Goal: Task Accomplishment & Management: Manage account settings

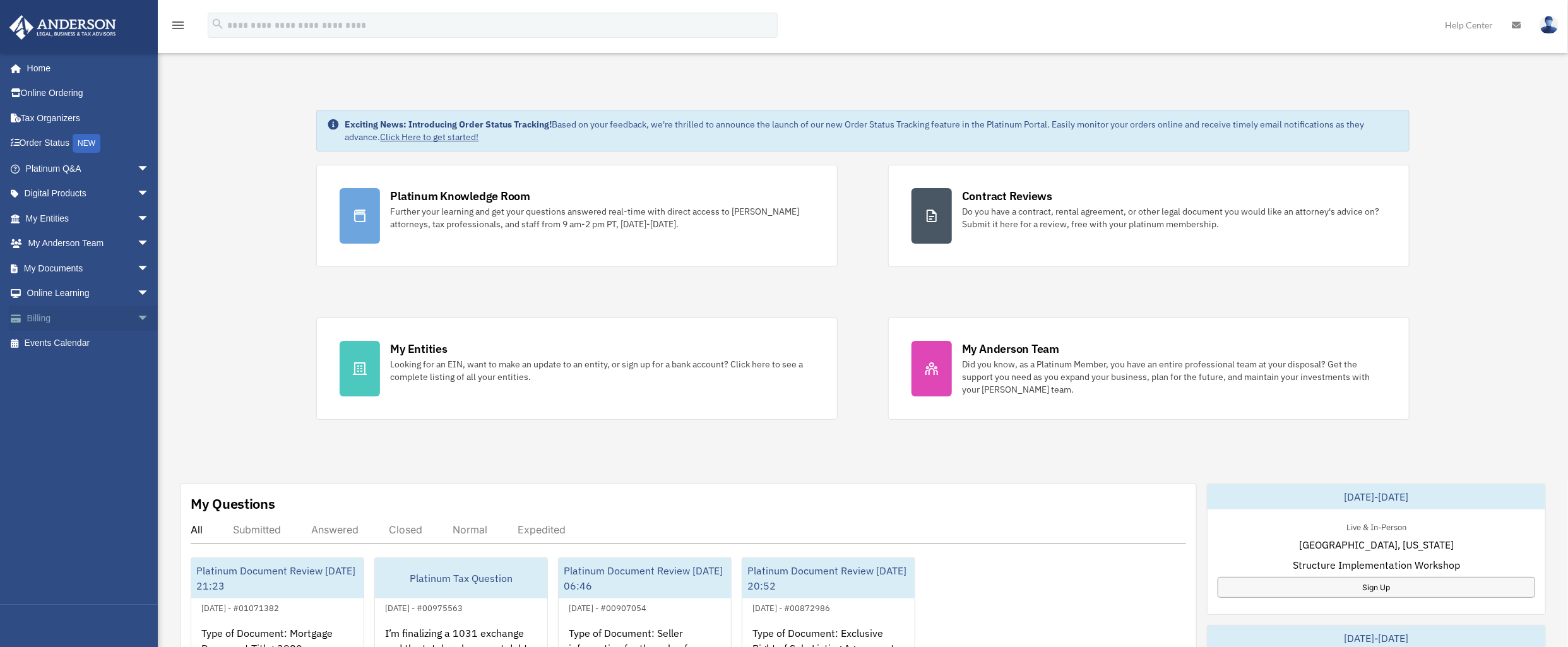
click at [137, 318] on span "arrow_drop_down" at bounding box center [149, 317] width 26 height 26
click at [82, 344] on link "$ Open Invoices" at bounding box center [94, 343] width 151 height 26
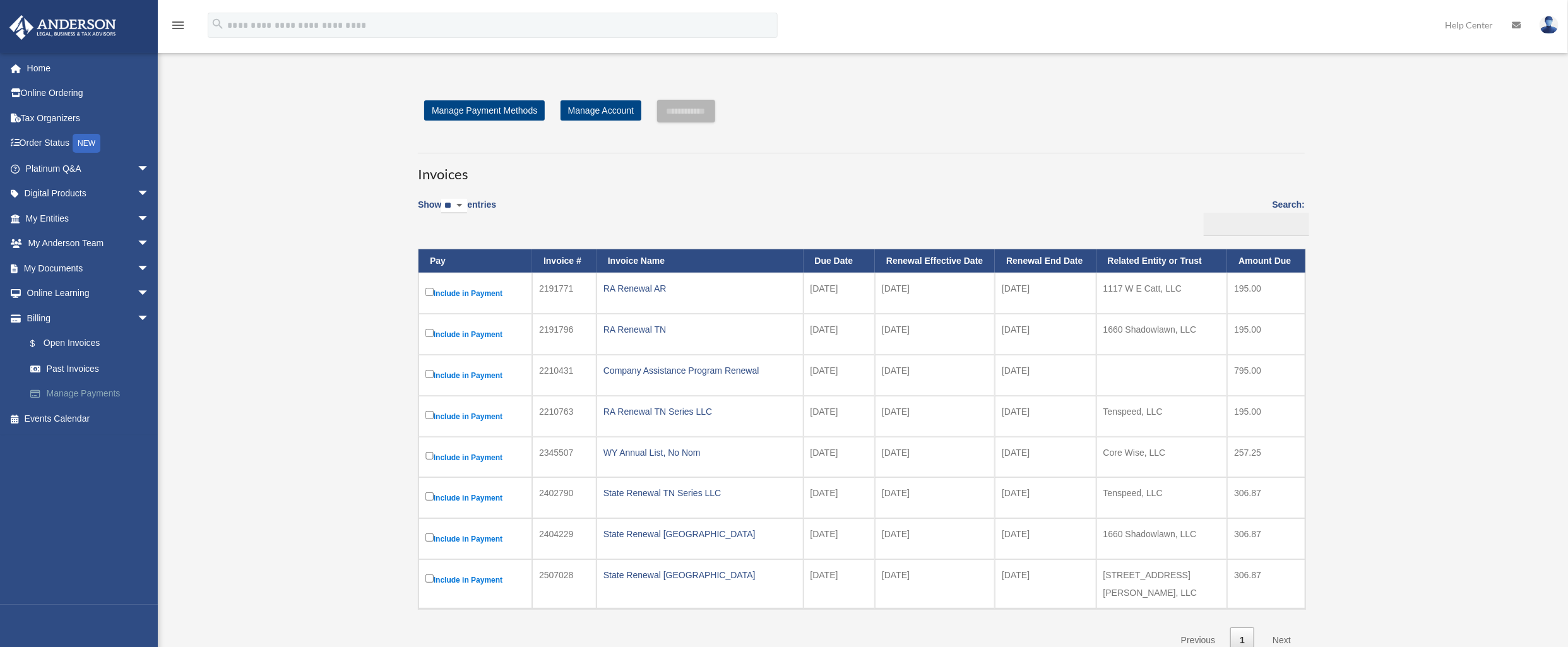
click at [100, 396] on link "Manage Payments" at bounding box center [94, 393] width 151 height 26
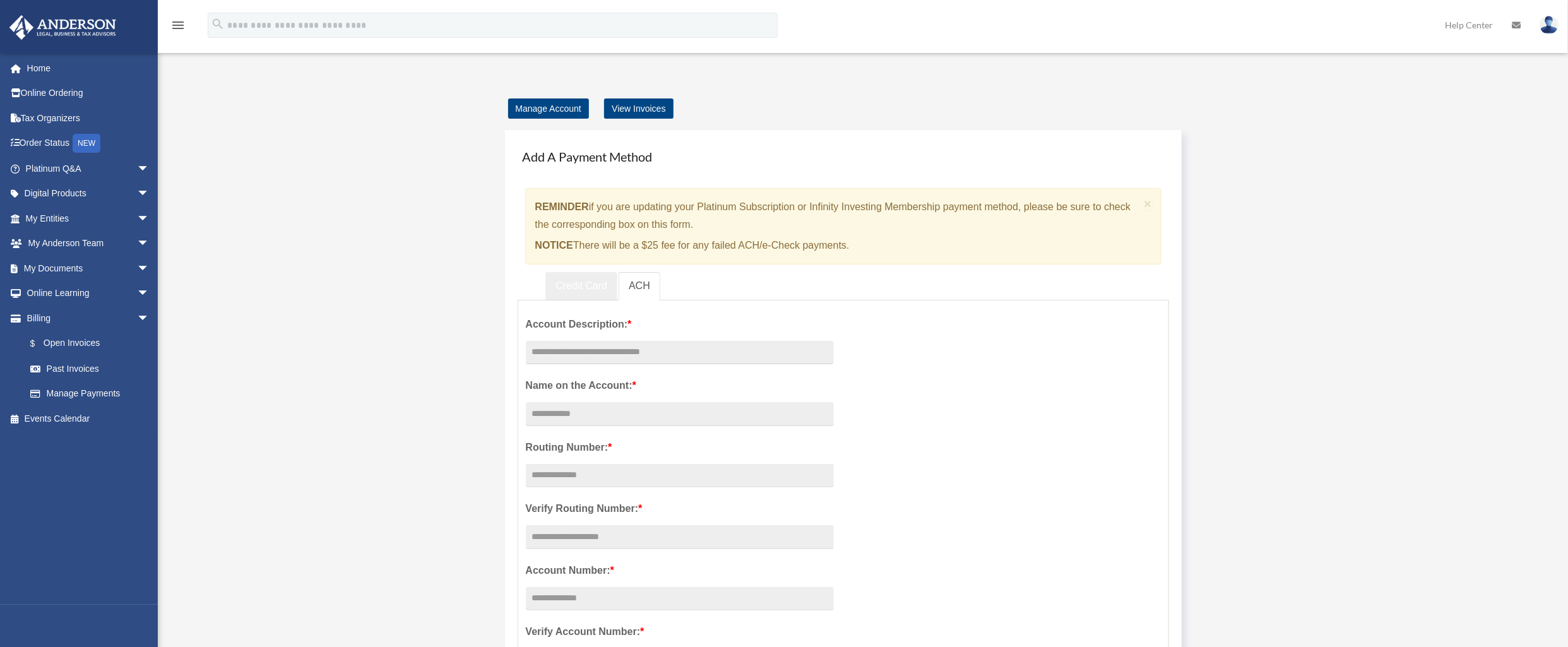
scroll to position [3, 0]
click at [591, 287] on link "Credit Card" at bounding box center [581, 283] width 72 height 28
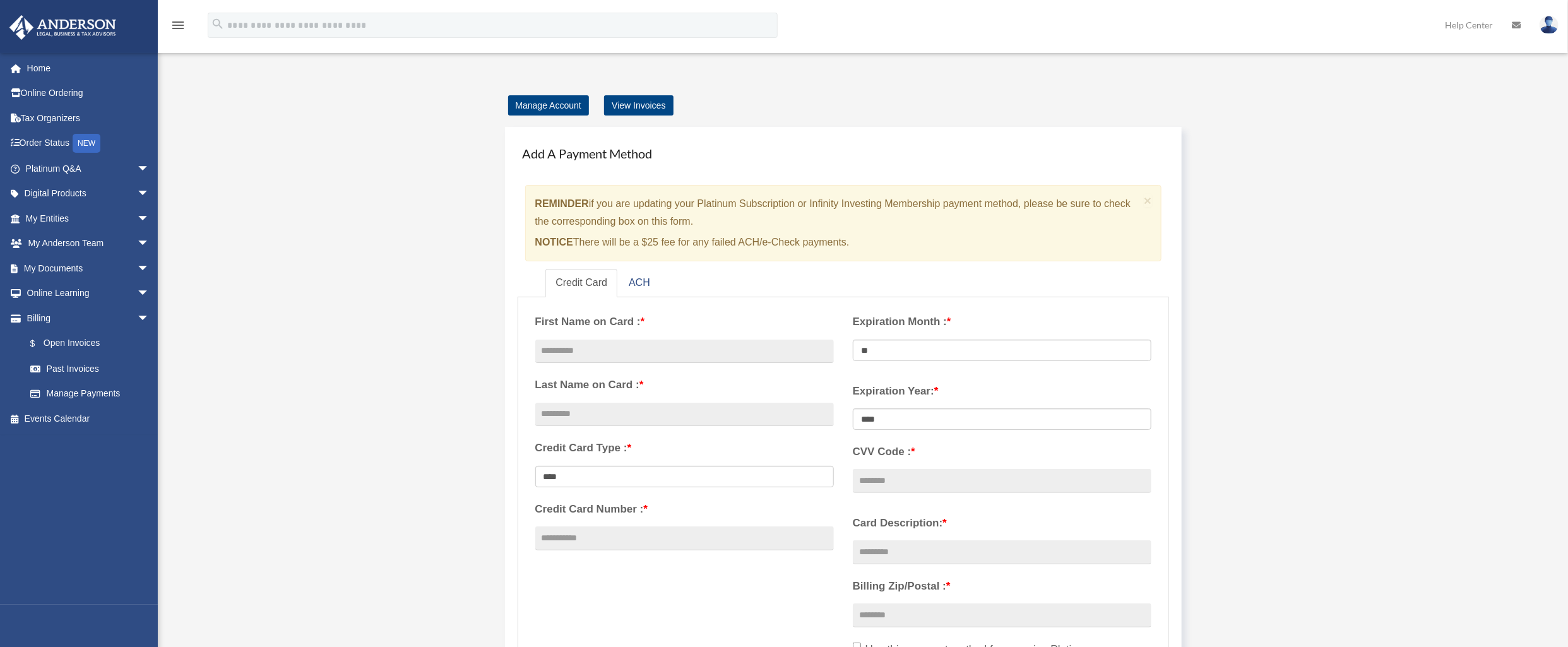
scroll to position [0, 0]
click at [555, 113] on link "Manage Account" at bounding box center [548, 108] width 80 height 20
click at [614, 108] on link "View Invoices" at bounding box center [638, 108] width 69 height 20
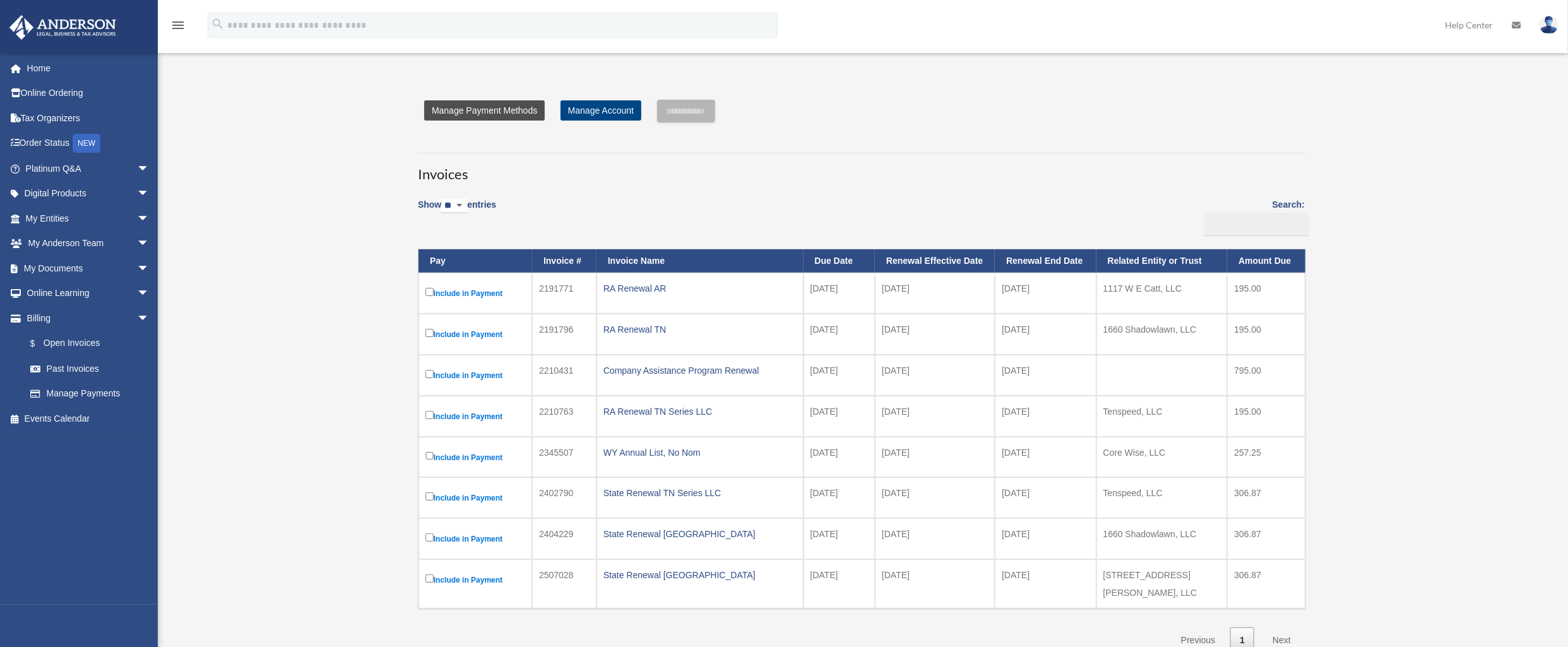
click at [490, 113] on link "Manage Payment Methods" at bounding box center [485, 110] width 121 height 20
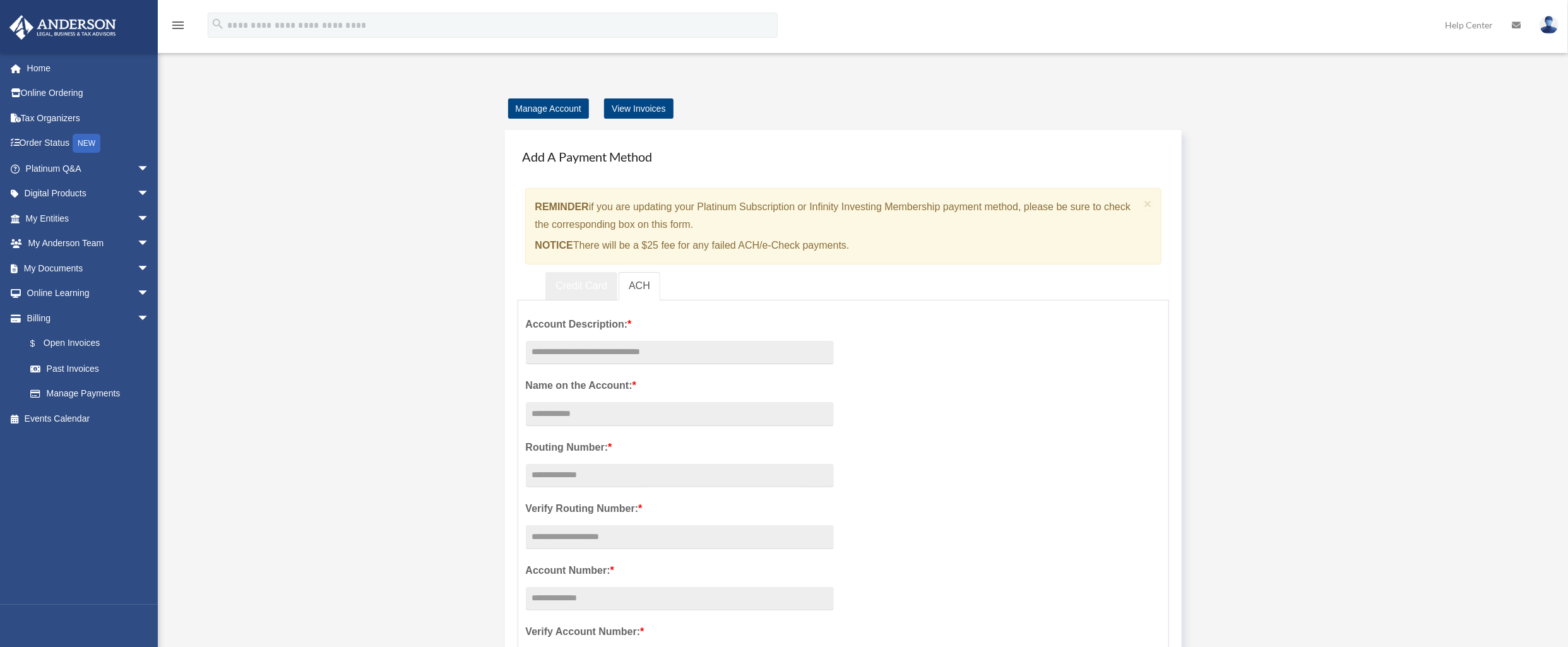
click at [572, 285] on link "Credit Card" at bounding box center [581, 286] width 72 height 28
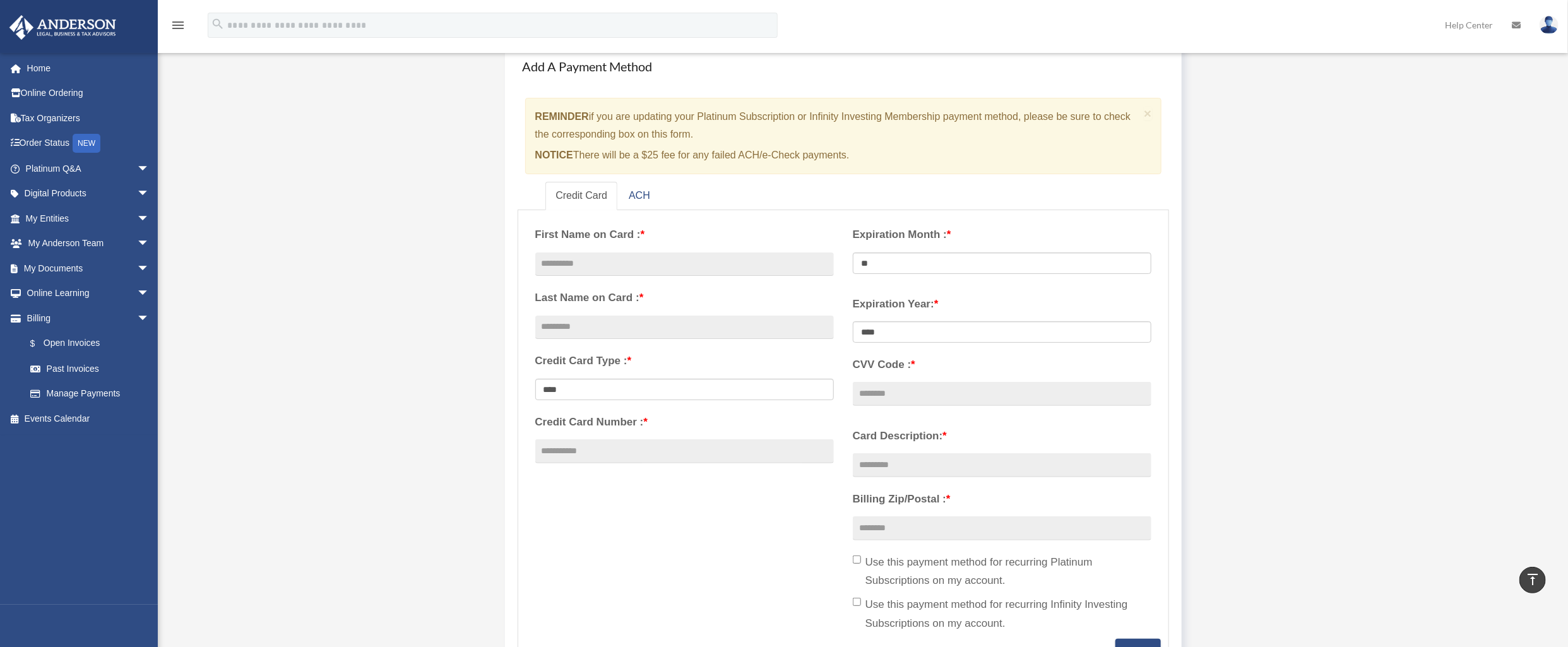
scroll to position [33, 0]
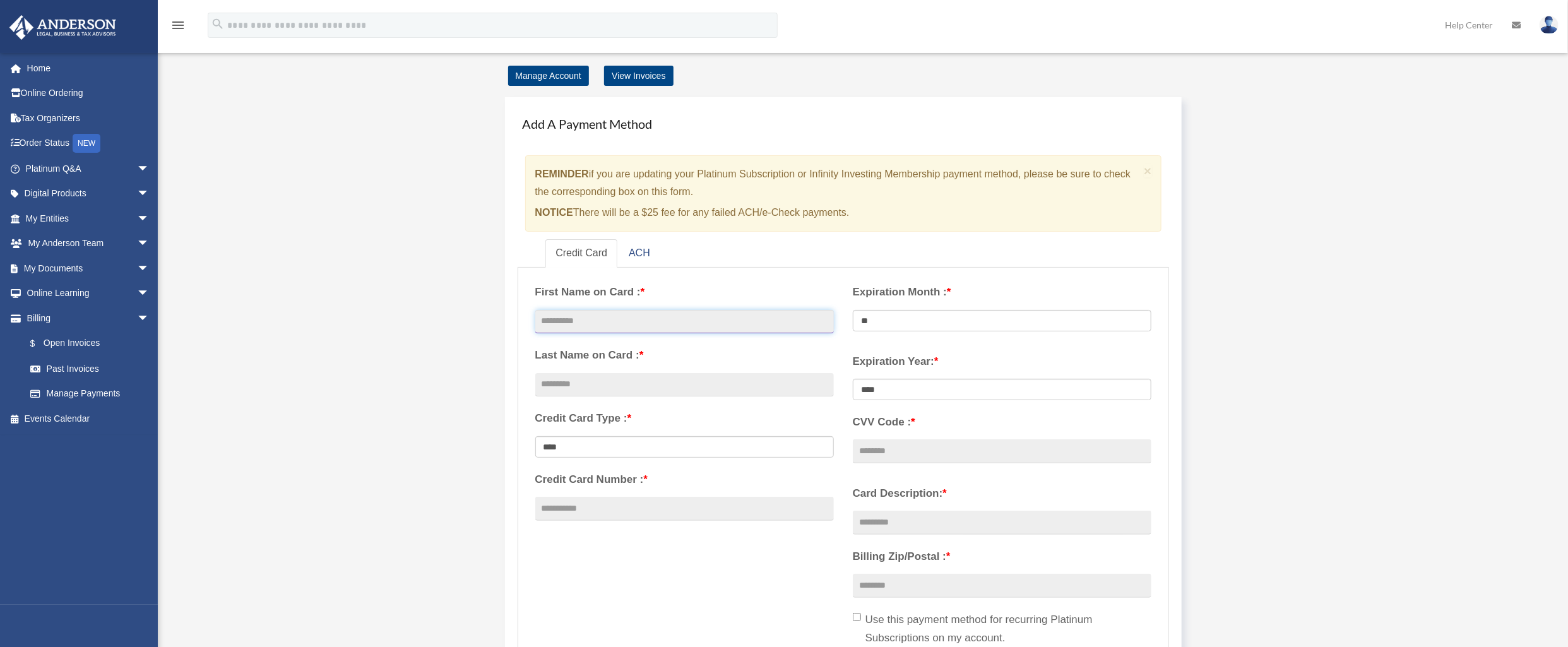
click at [651, 314] on input "text" at bounding box center [684, 321] width 299 height 24
type input "******"
select select "**"
type input "*********"
select select "****"
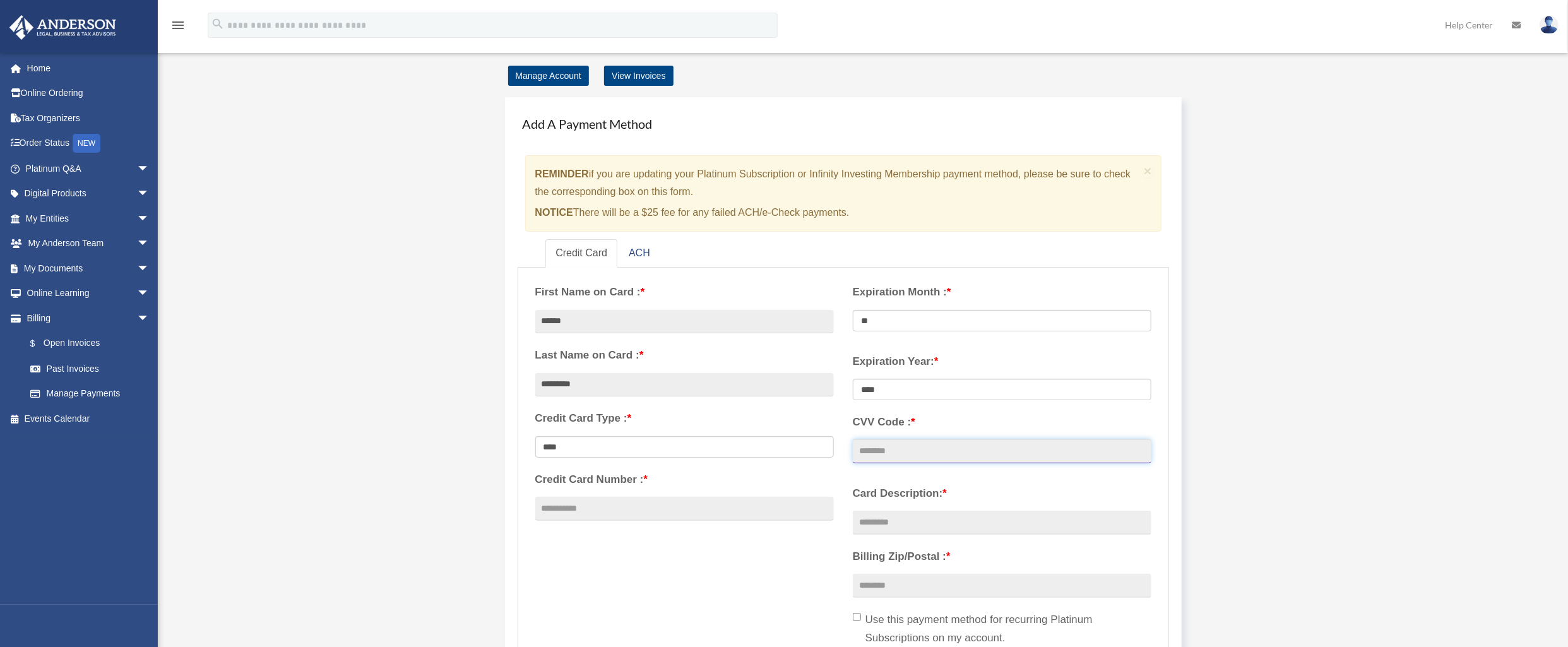
type input "***"
type input "**********"
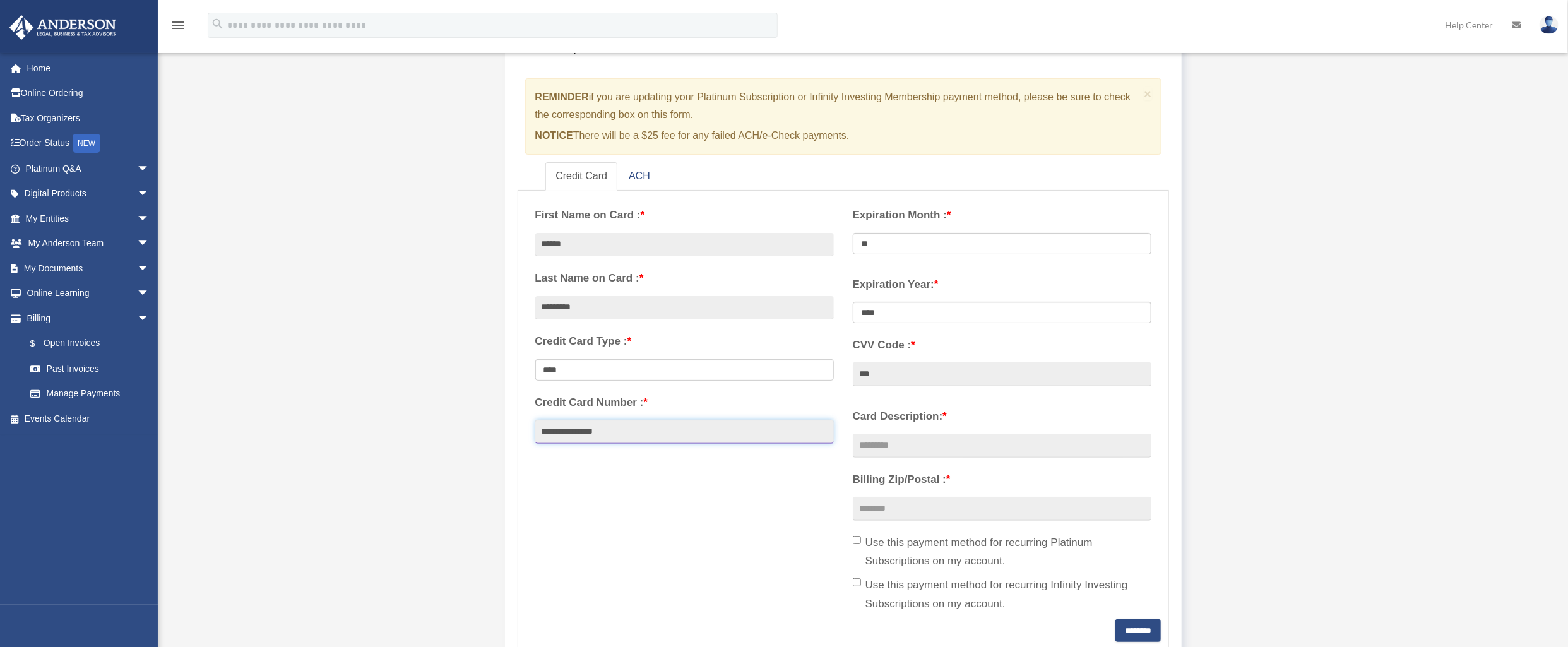
scroll to position [115, 0]
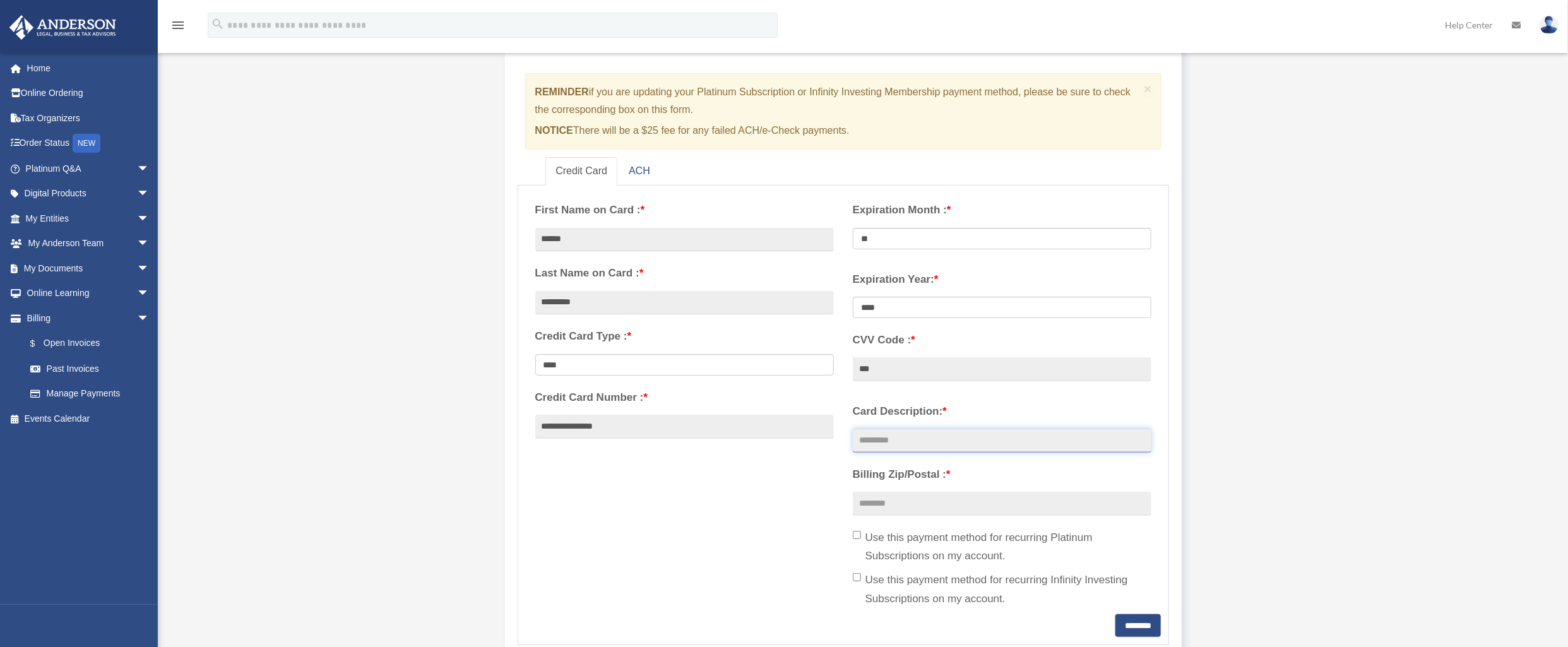
click at [929, 442] on input "Card Description: *" at bounding box center [1002, 439] width 299 height 24
type input "**********"
type input "*****"
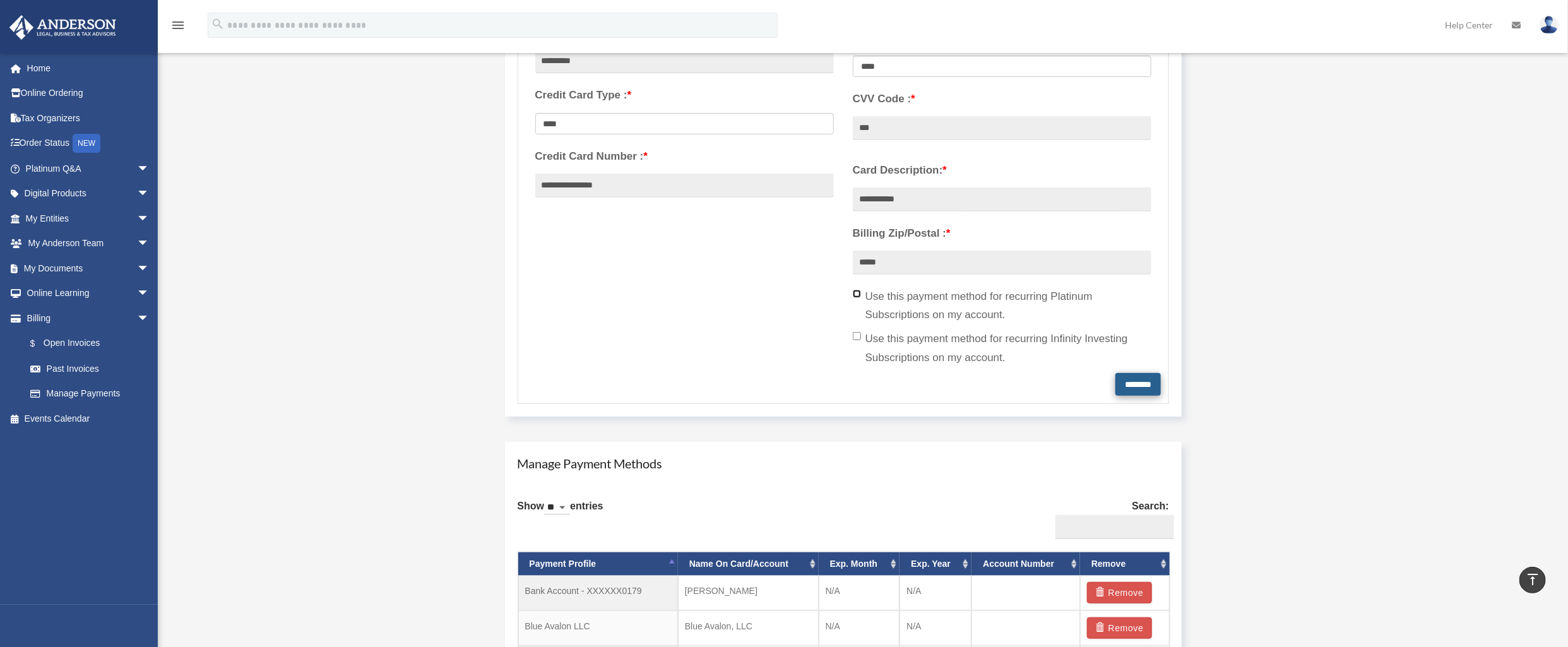
scroll to position [357, 0]
click at [1116, 383] on input "********" at bounding box center [1138, 383] width 45 height 23
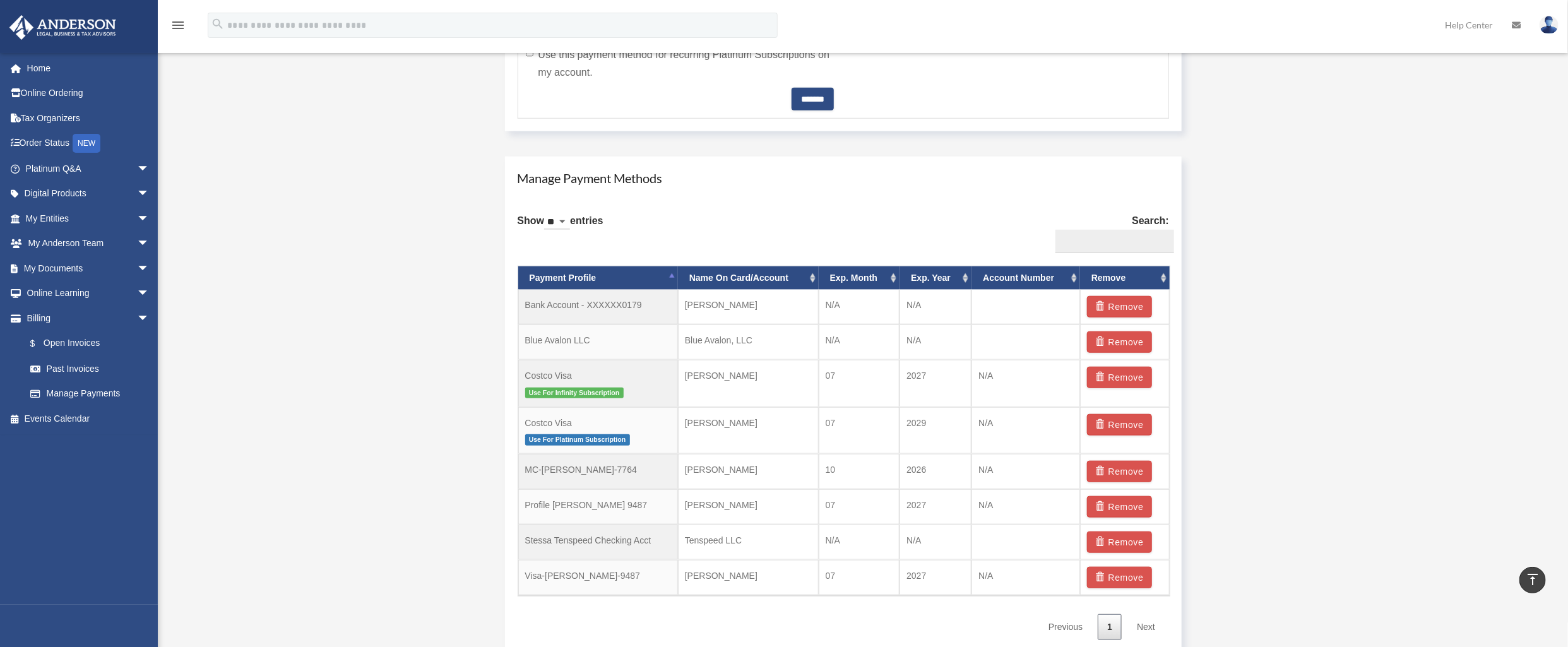
scroll to position [762, 0]
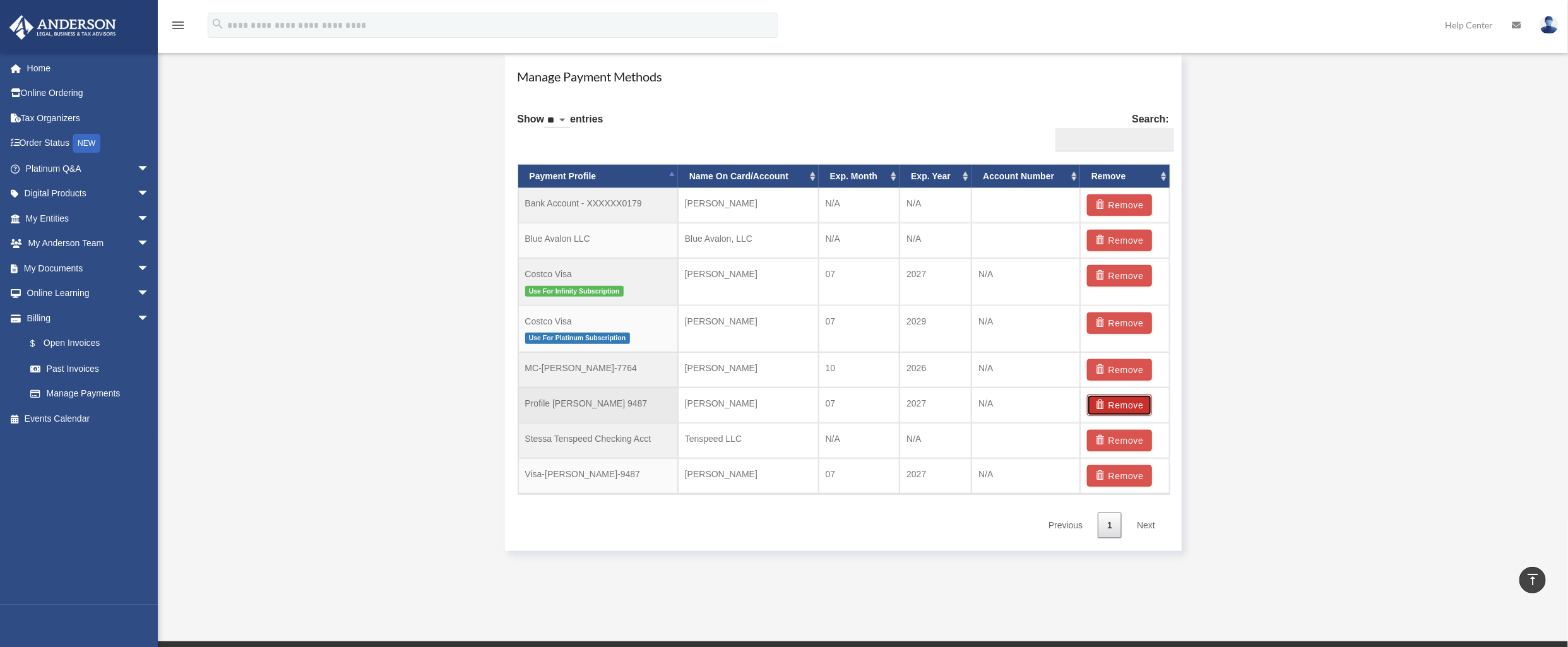
click at [1118, 408] on button "Remove" at bounding box center [1119, 404] width 65 height 22
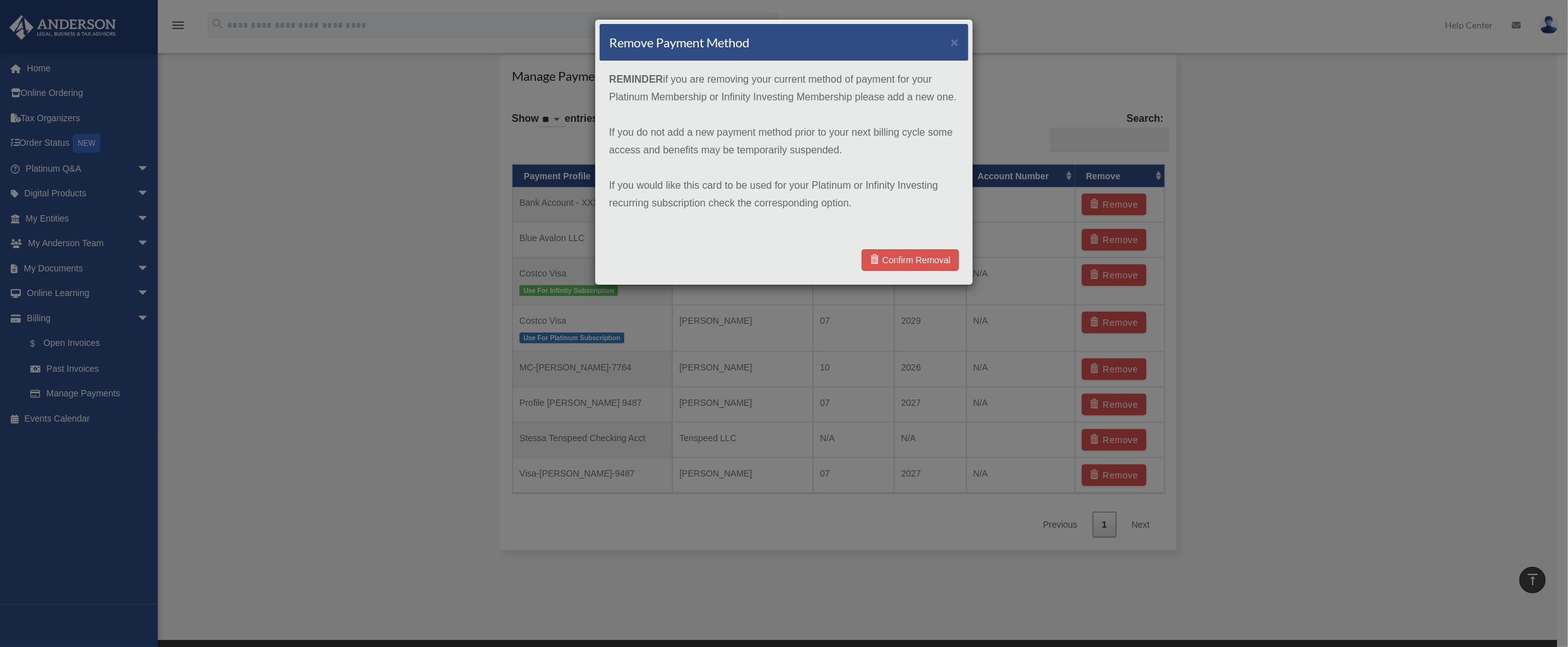
click at [1387, 324] on div "Remove Payment Method × REMINDER if you are removing your current method of pay…" at bounding box center [784, 323] width 1568 height 647
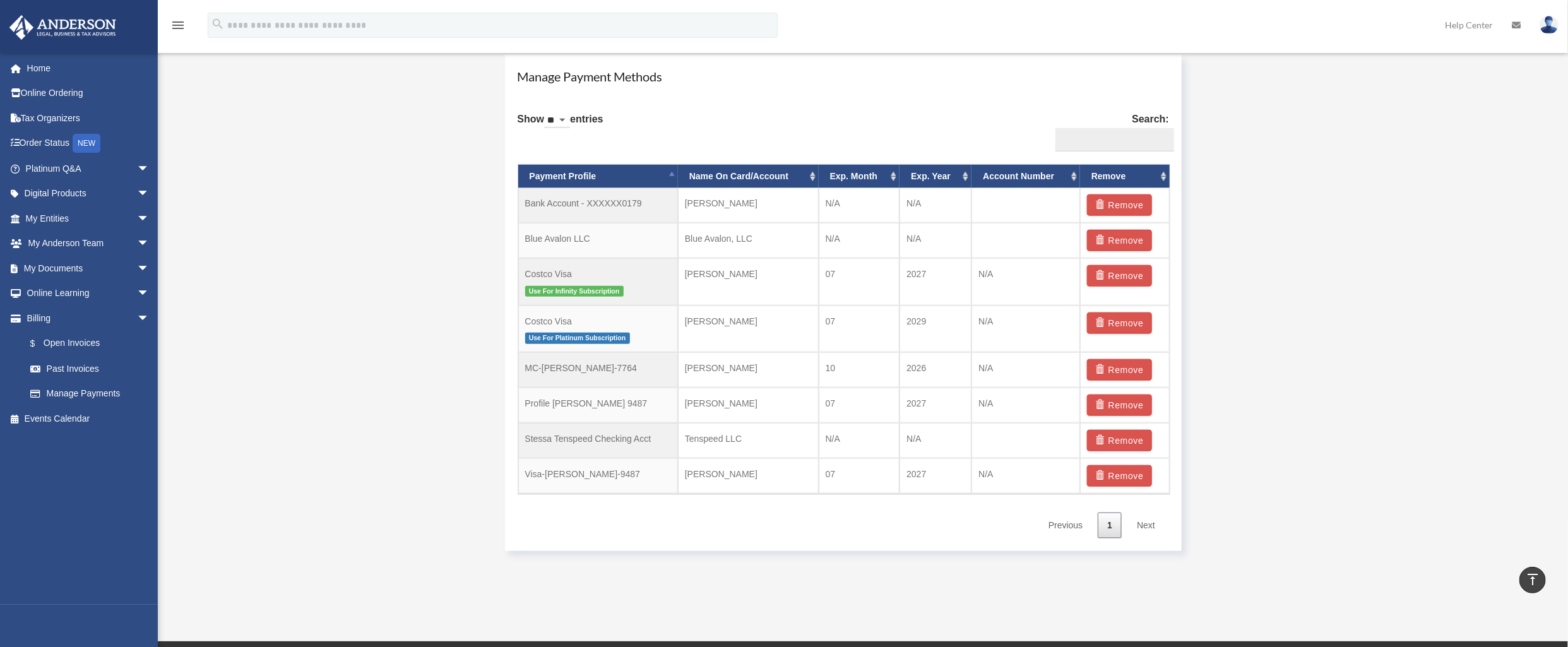
click at [1544, 26] on img at bounding box center [1549, 25] width 19 height 18
click at [1297, 116] on link "Logout" at bounding box center [1360, 110] width 127 height 26
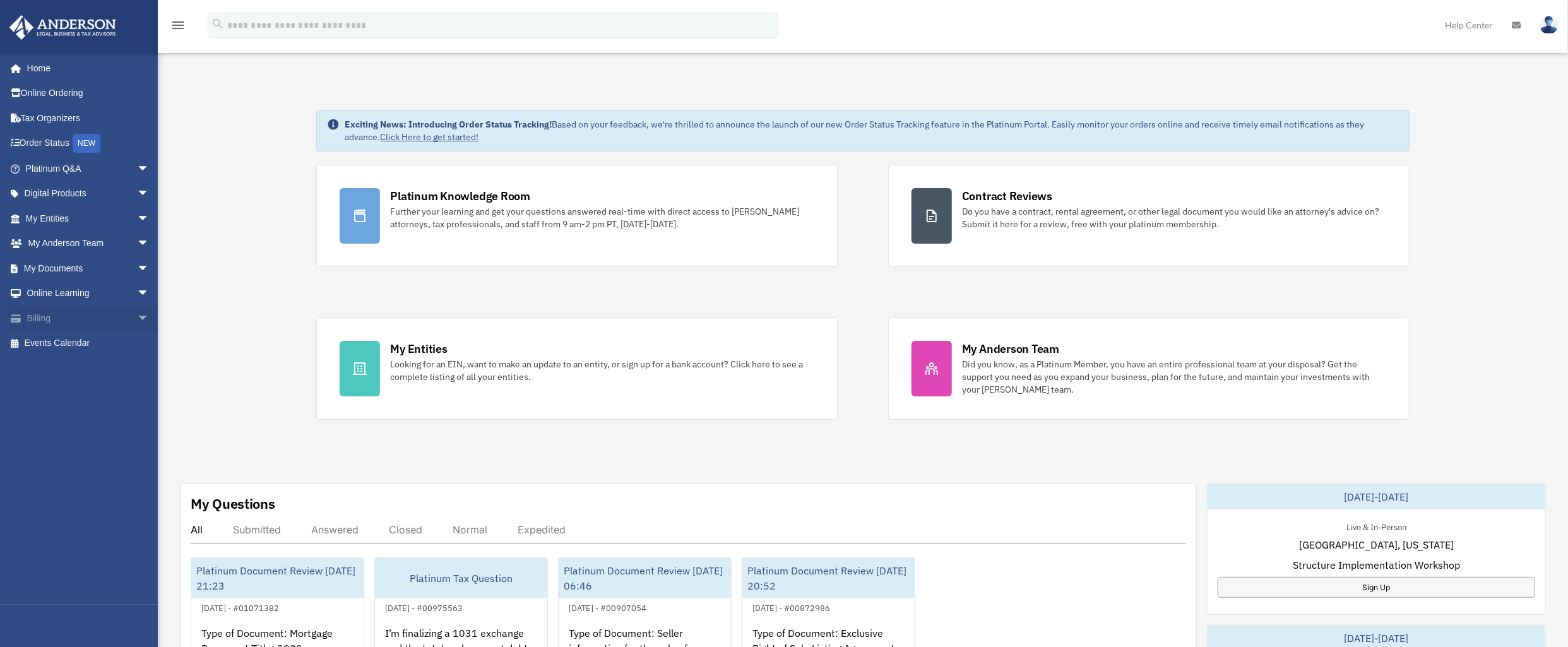
click at [137, 317] on span "arrow_drop_down" at bounding box center [149, 317] width 26 height 26
click at [77, 396] on link "Manage Payments" at bounding box center [94, 393] width 151 height 26
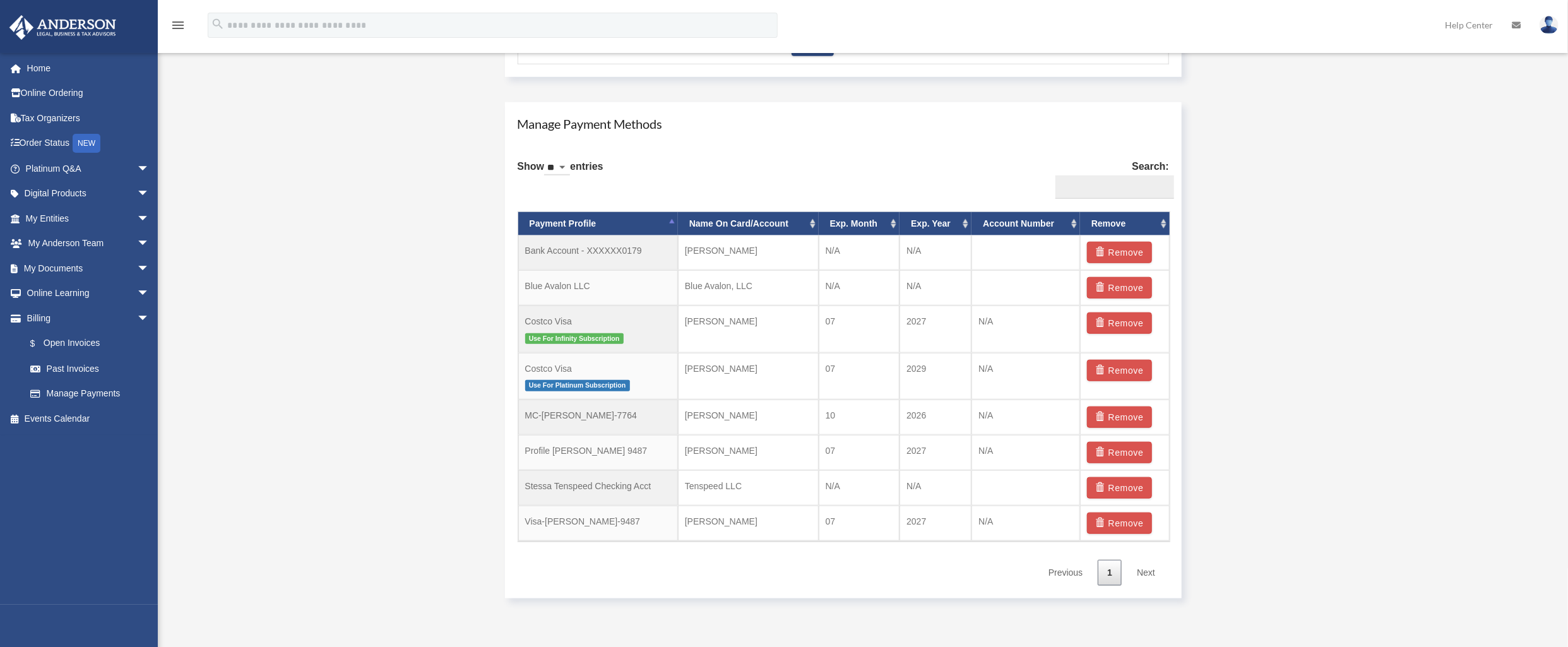
scroll to position [836, 0]
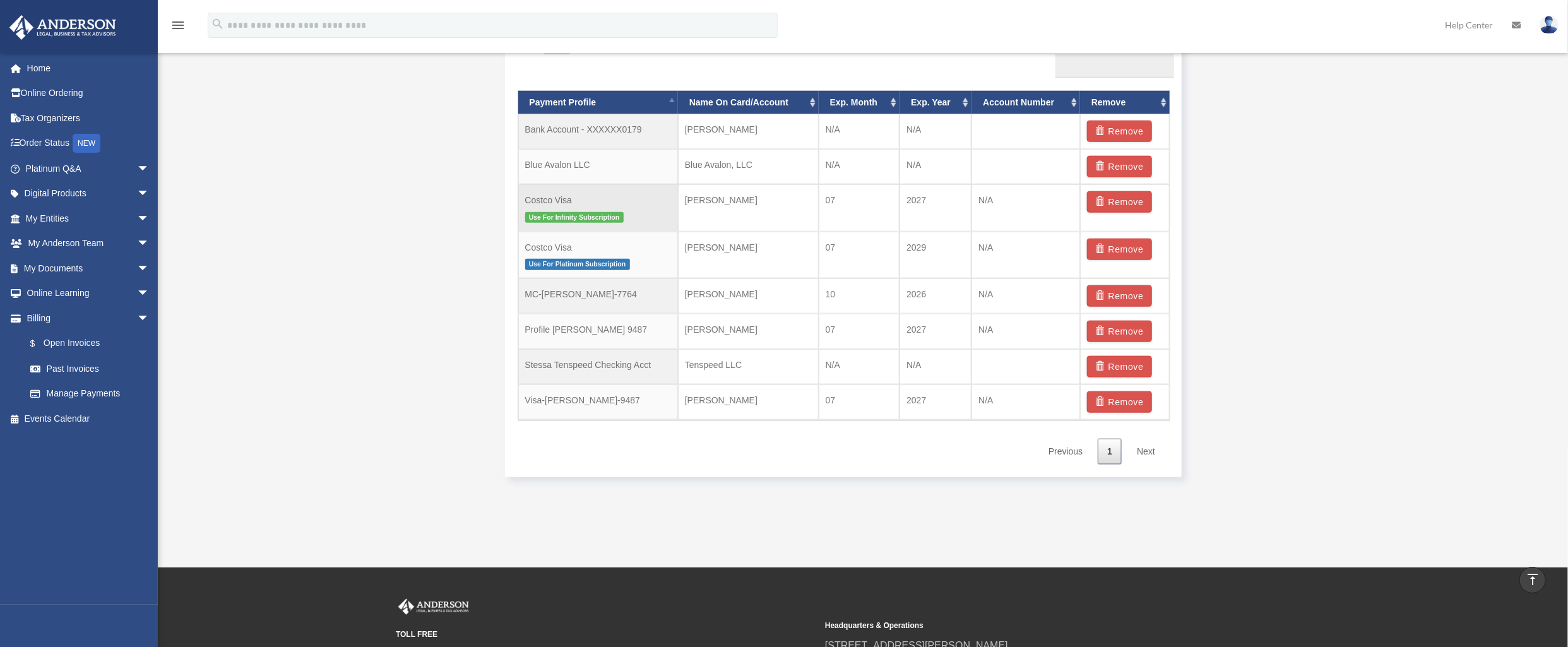
click at [597, 215] on span "Use For Infinity Subscription" at bounding box center [575, 216] width 98 height 10
click at [1134, 337] on button "Remove" at bounding box center [1119, 331] width 65 height 22
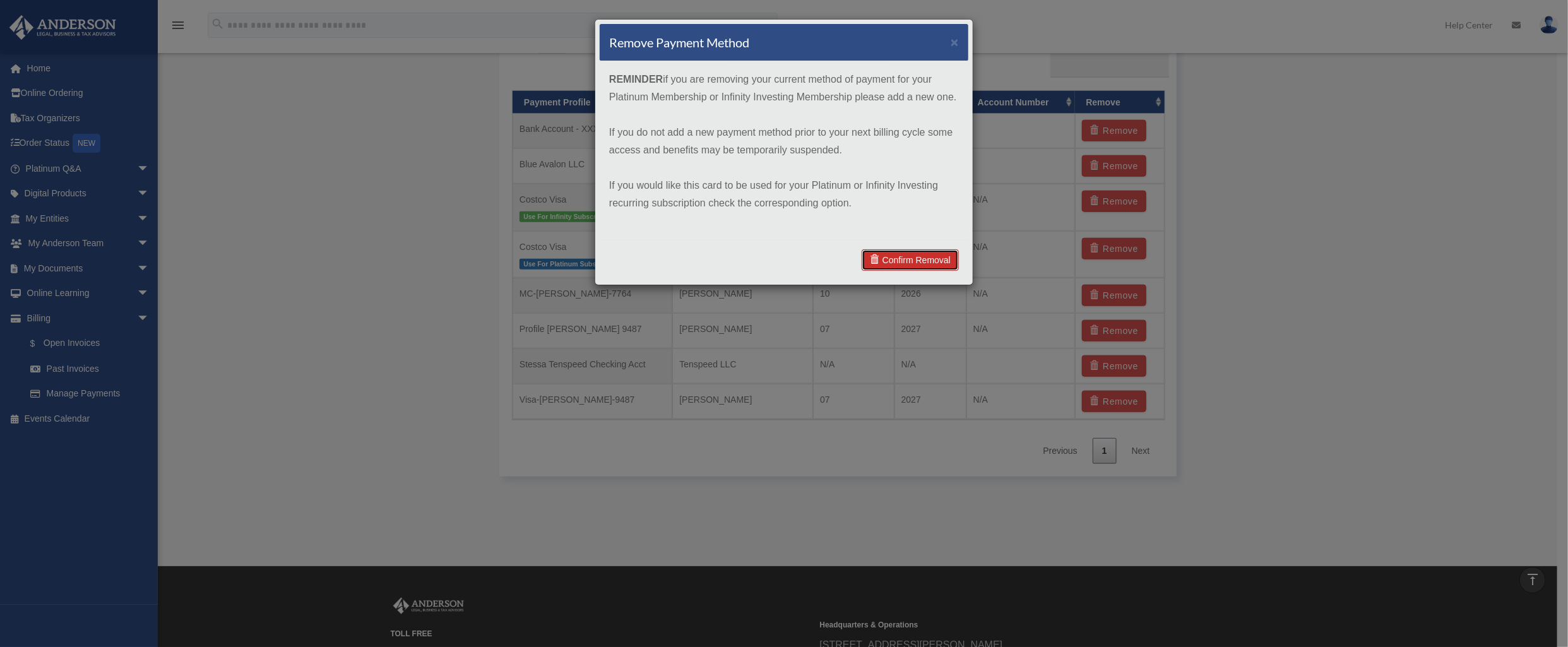
click at [894, 263] on link "Confirm Removal" at bounding box center [910, 260] width 97 height 22
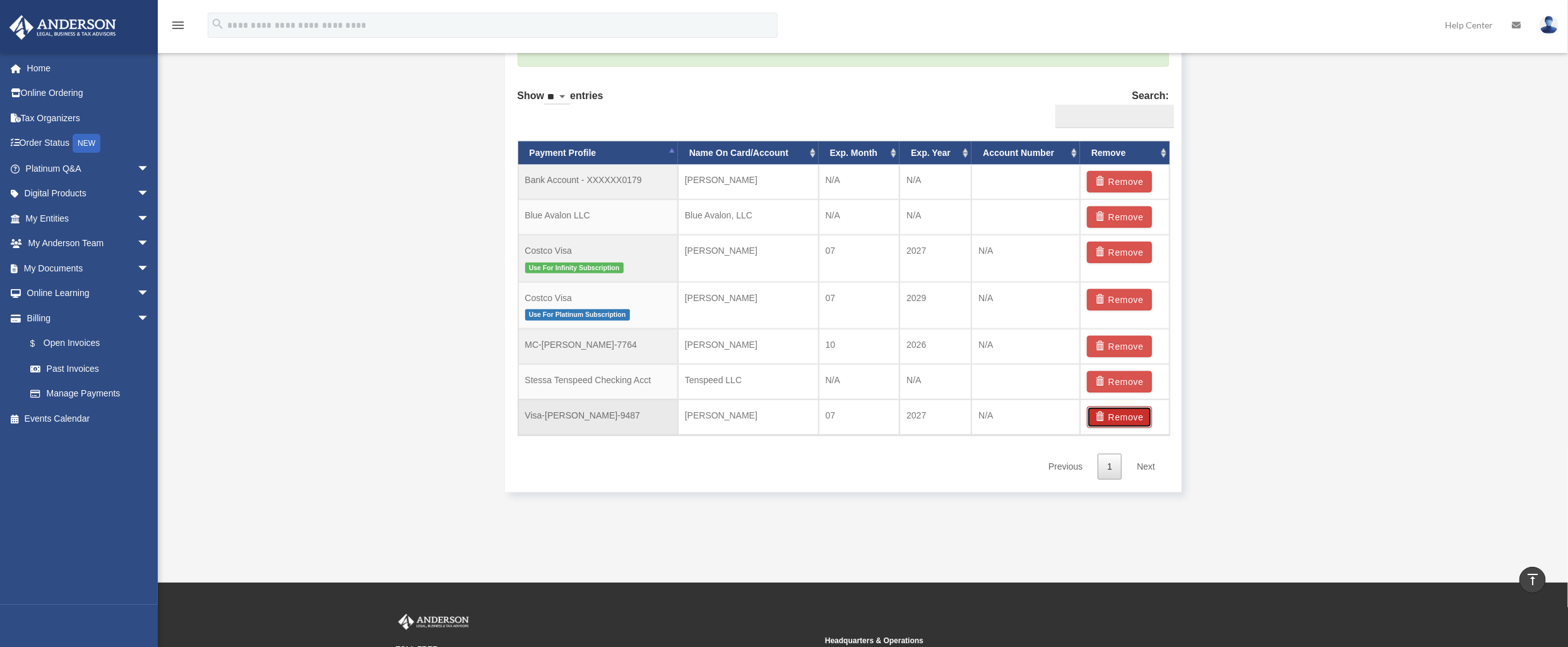
click at [1118, 422] on button "Remove" at bounding box center [1119, 417] width 65 height 22
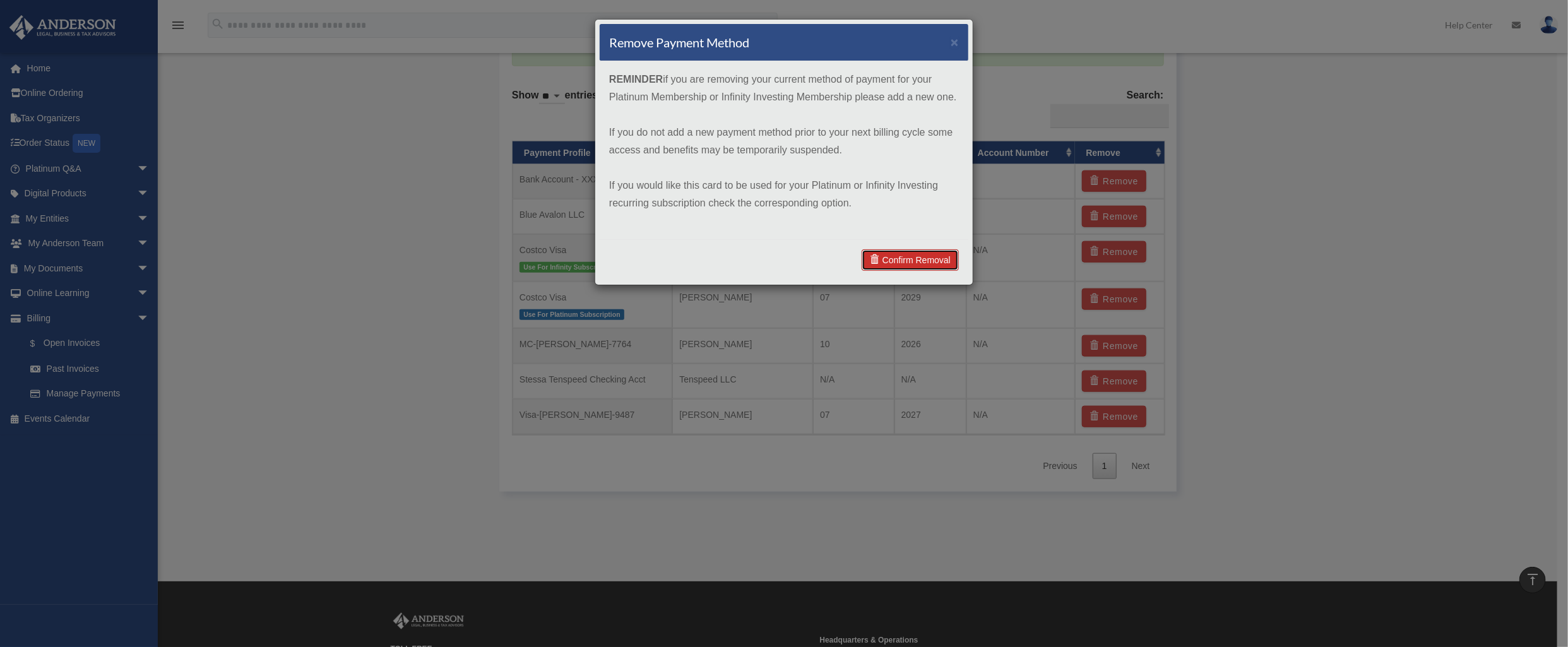
click at [932, 265] on link "Confirm Removal" at bounding box center [910, 260] width 97 height 22
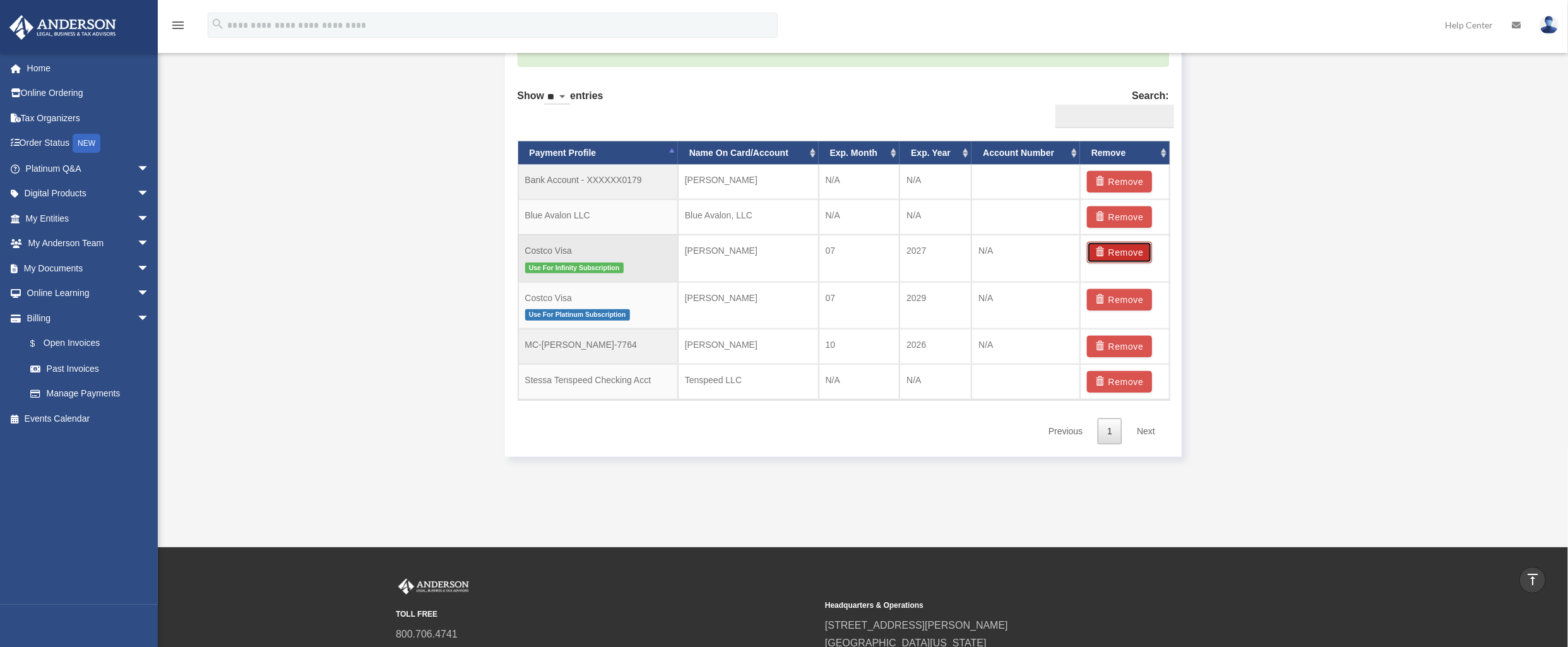
click at [1114, 249] on button "Remove" at bounding box center [1119, 252] width 65 height 22
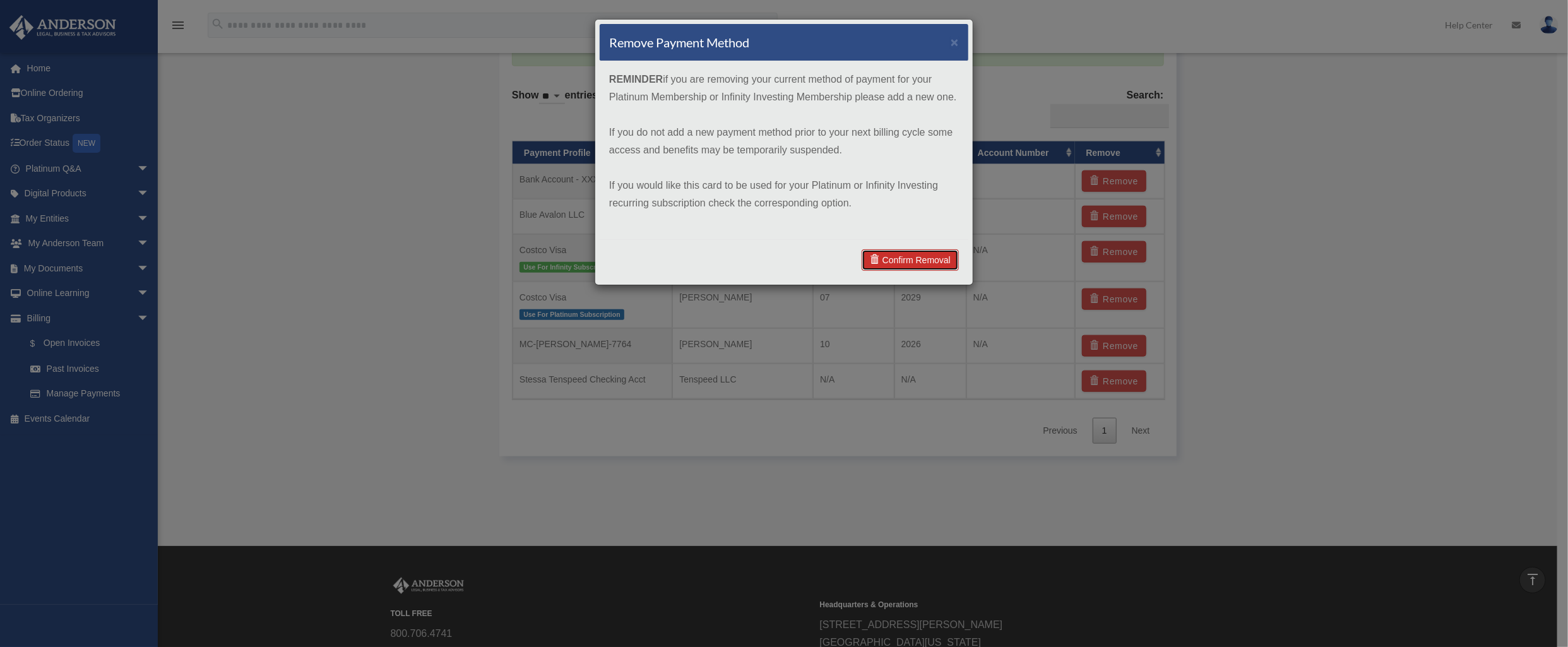
click at [915, 259] on link "Confirm Removal" at bounding box center [910, 260] width 97 height 22
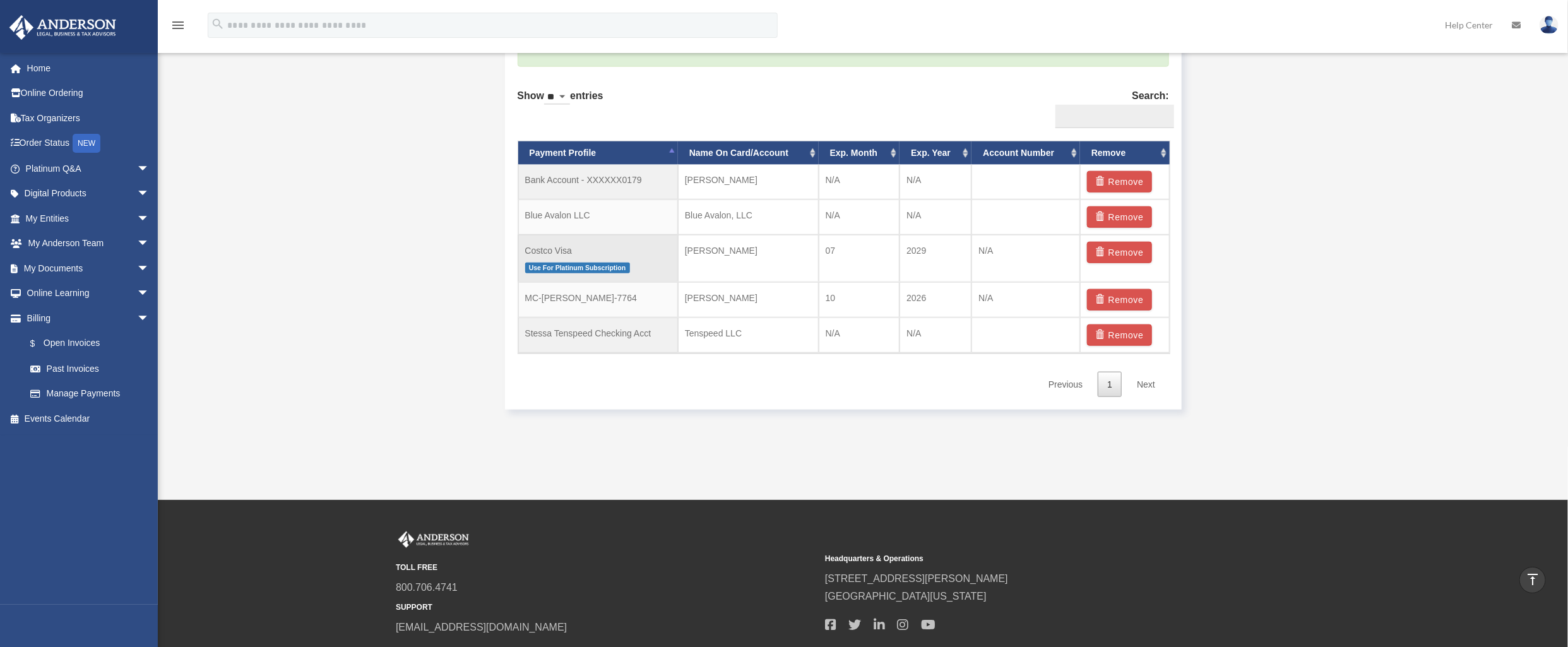
click at [595, 269] on span "Use For Platinum Subscription" at bounding box center [577, 267] width 105 height 10
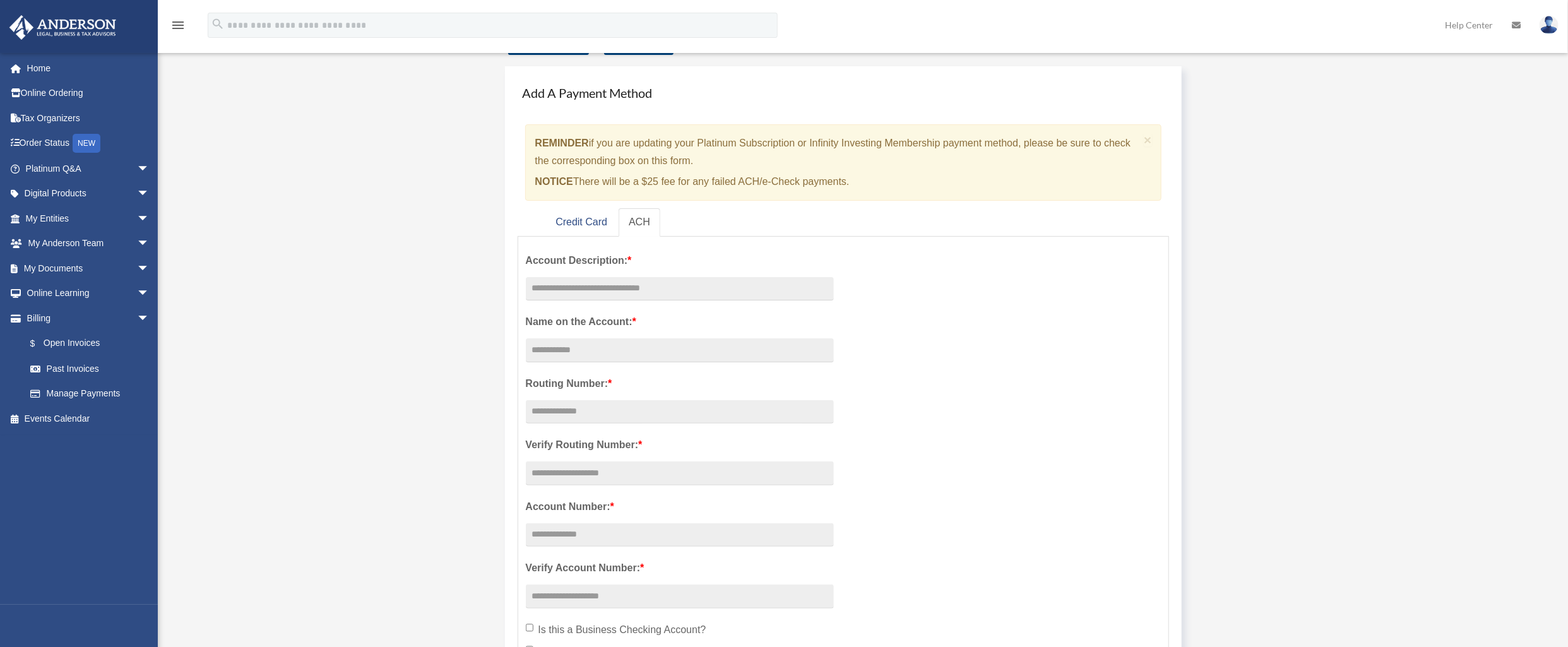
scroll to position [60, 0]
click at [596, 222] on link "Credit Card" at bounding box center [581, 226] width 72 height 28
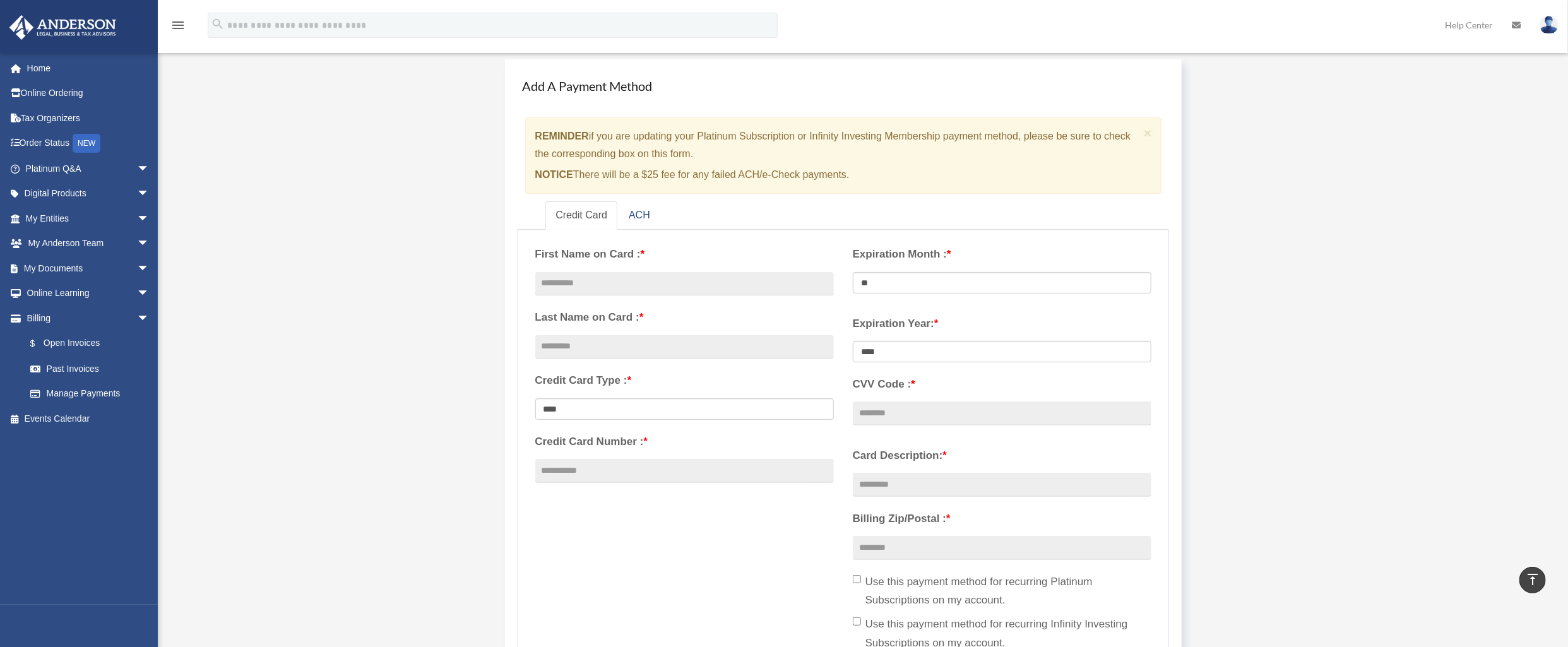
scroll to position [0, 0]
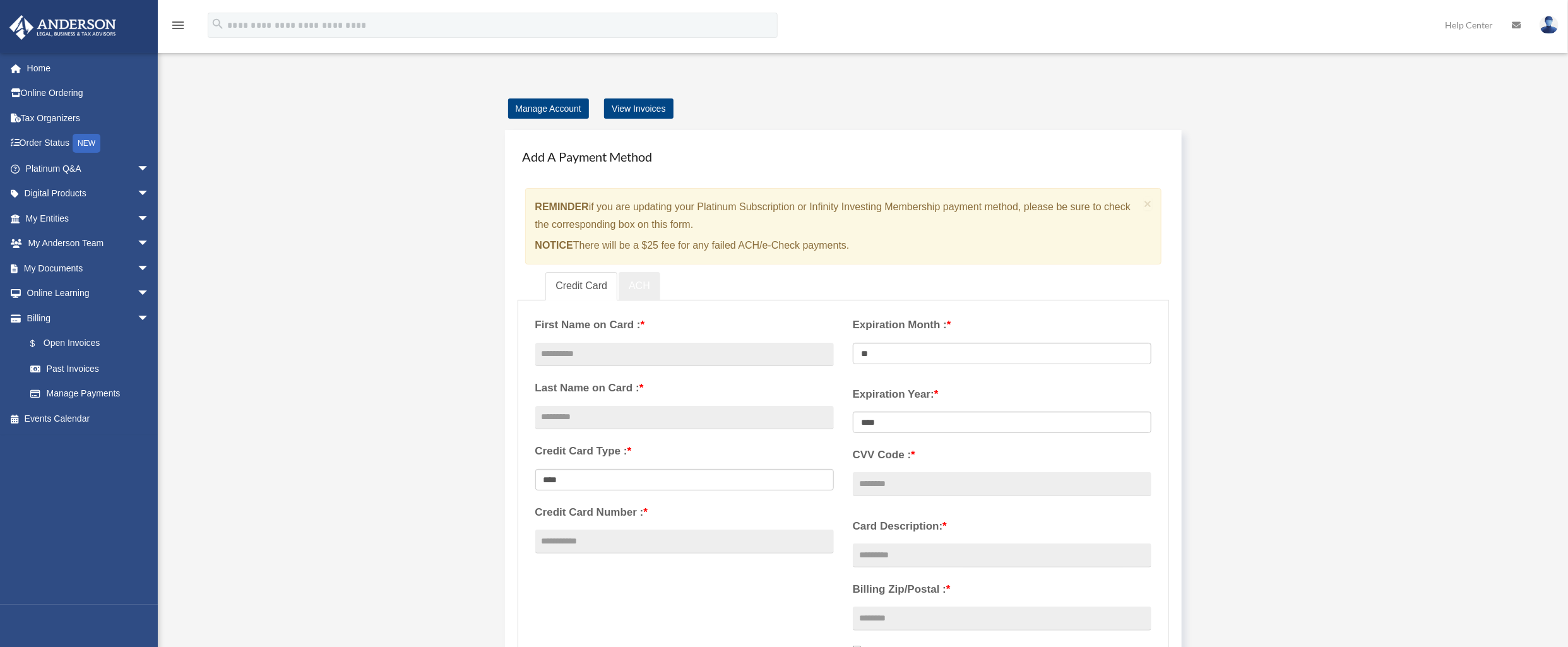
click at [649, 292] on link "ACH" at bounding box center [640, 286] width 42 height 28
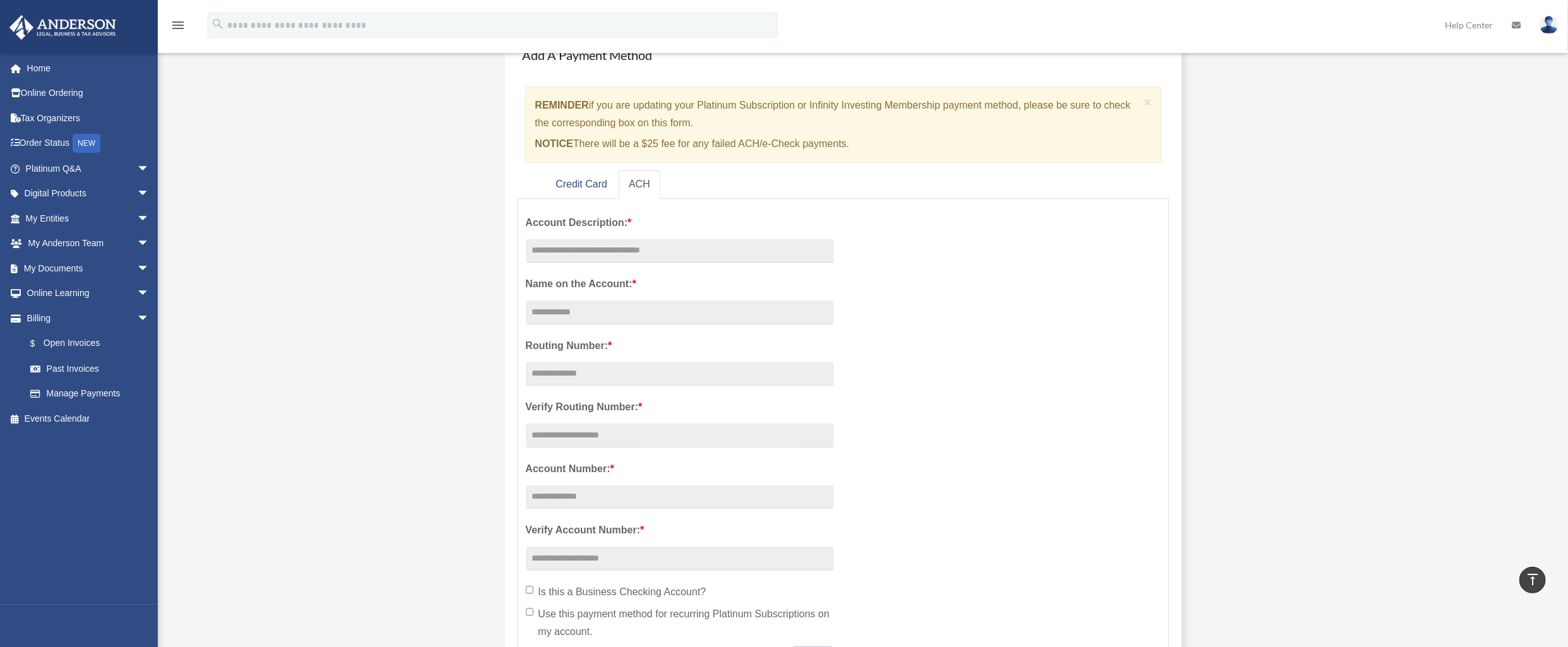
scroll to position [98, 0]
click at [92, 341] on link "$ Open Invoices" at bounding box center [94, 343] width 151 height 26
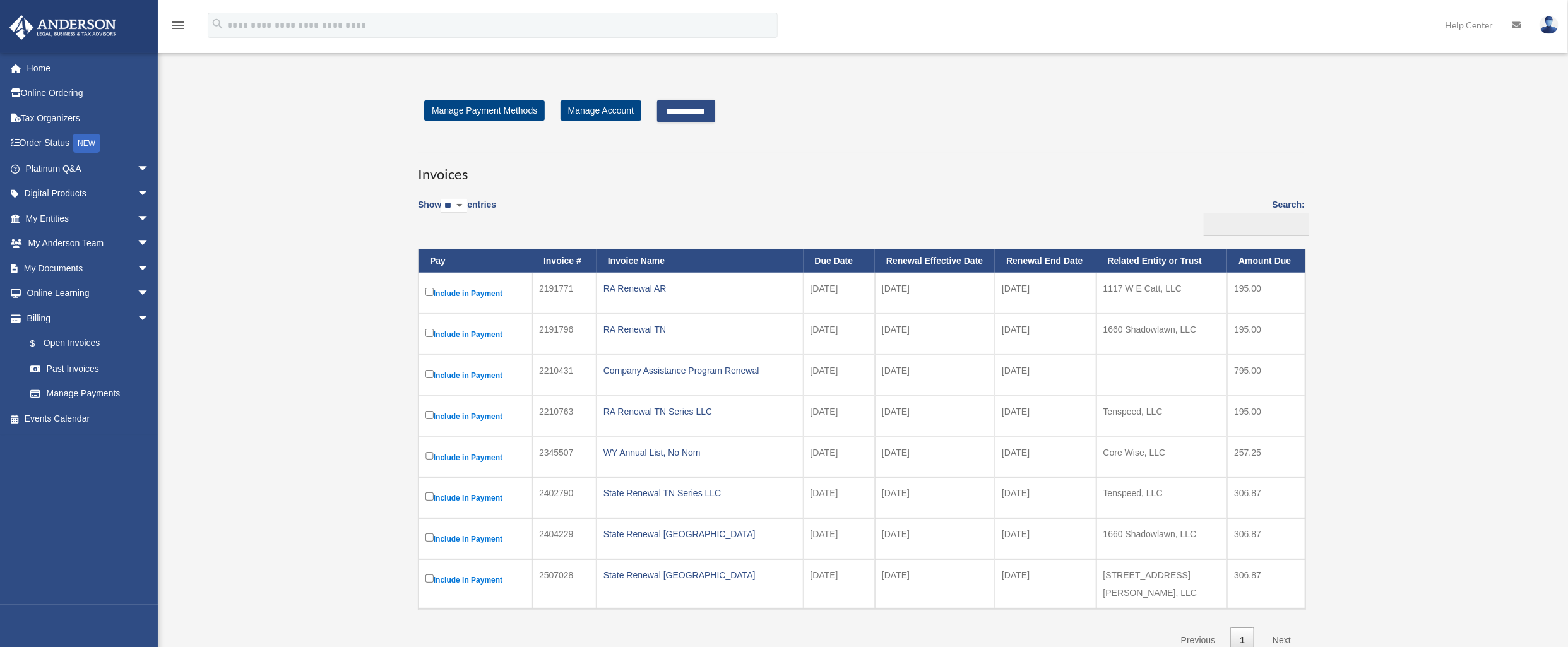
click at [708, 112] on input "**********" at bounding box center [685, 111] width 58 height 23
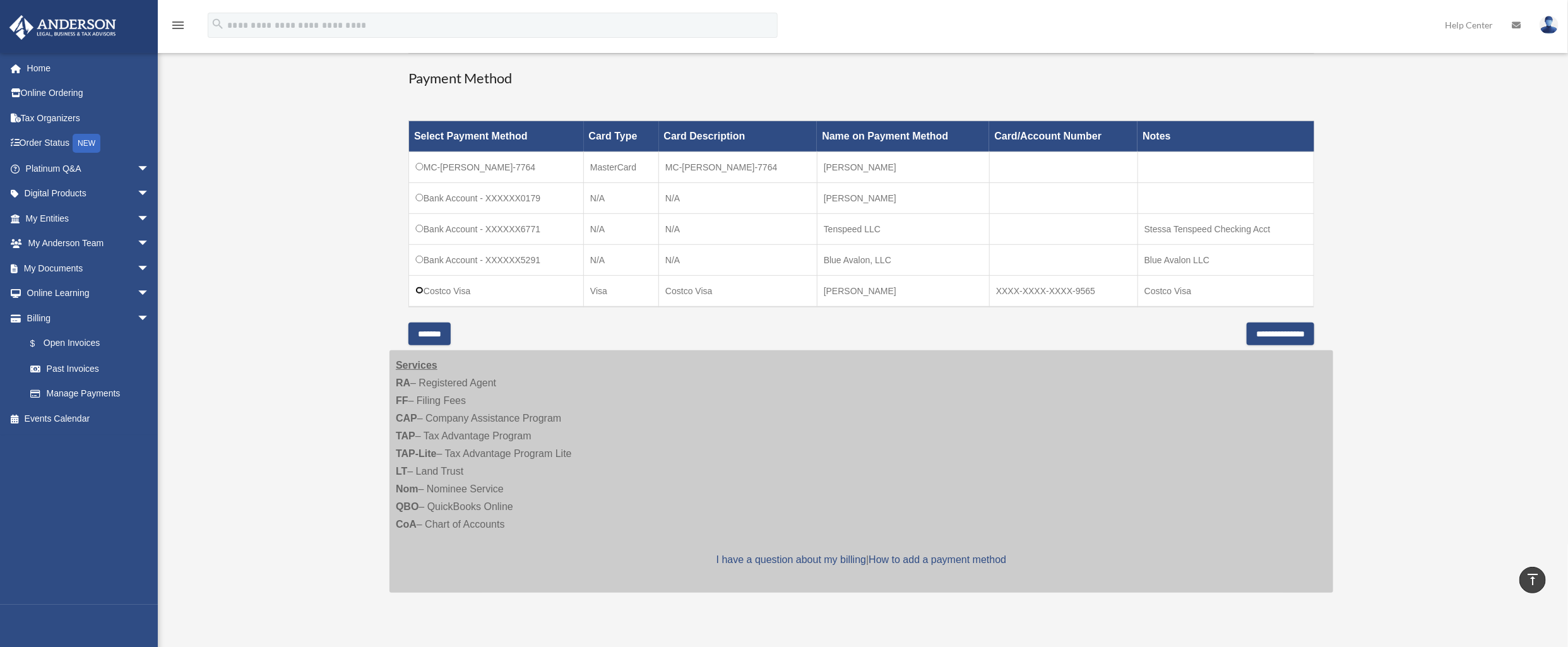
scroll to position [427, 0]
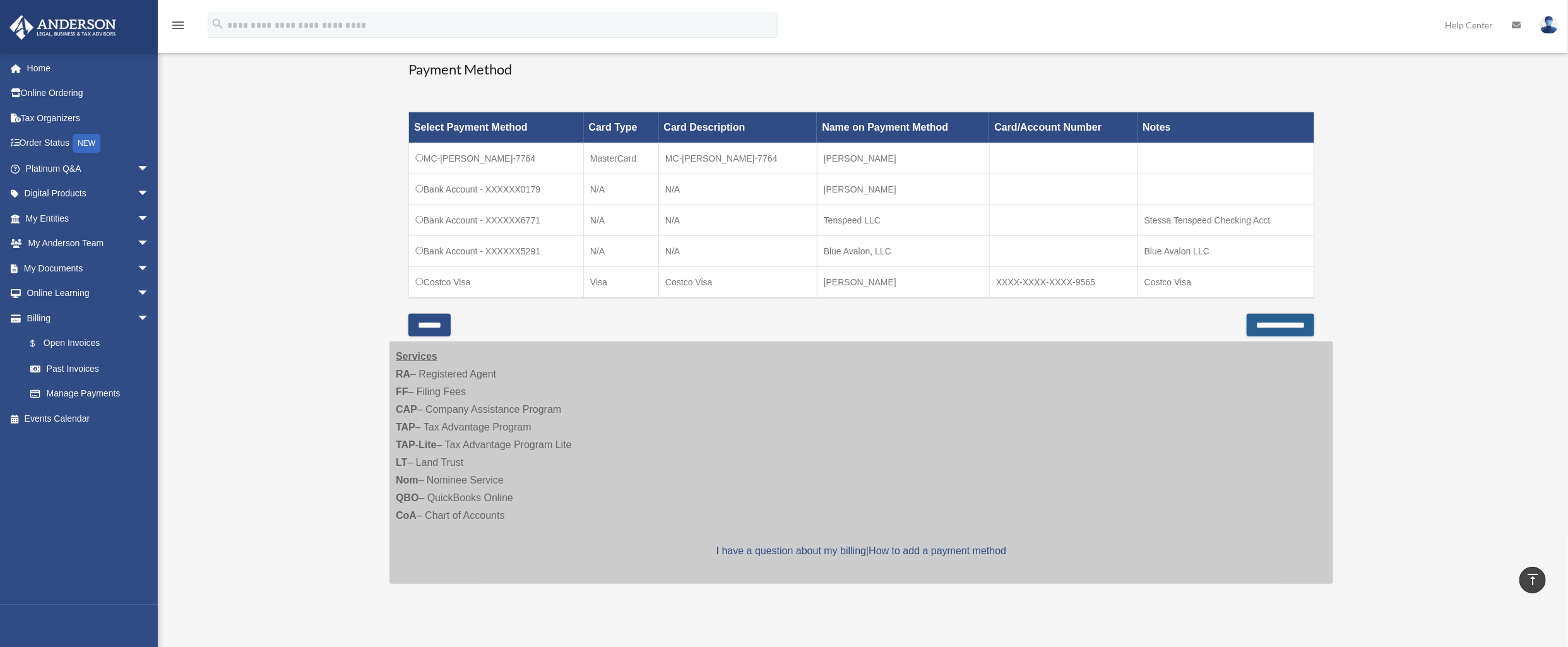
click at [1270, 322] on input "**********" at bounding box center [1280, 325] width 67 height 23
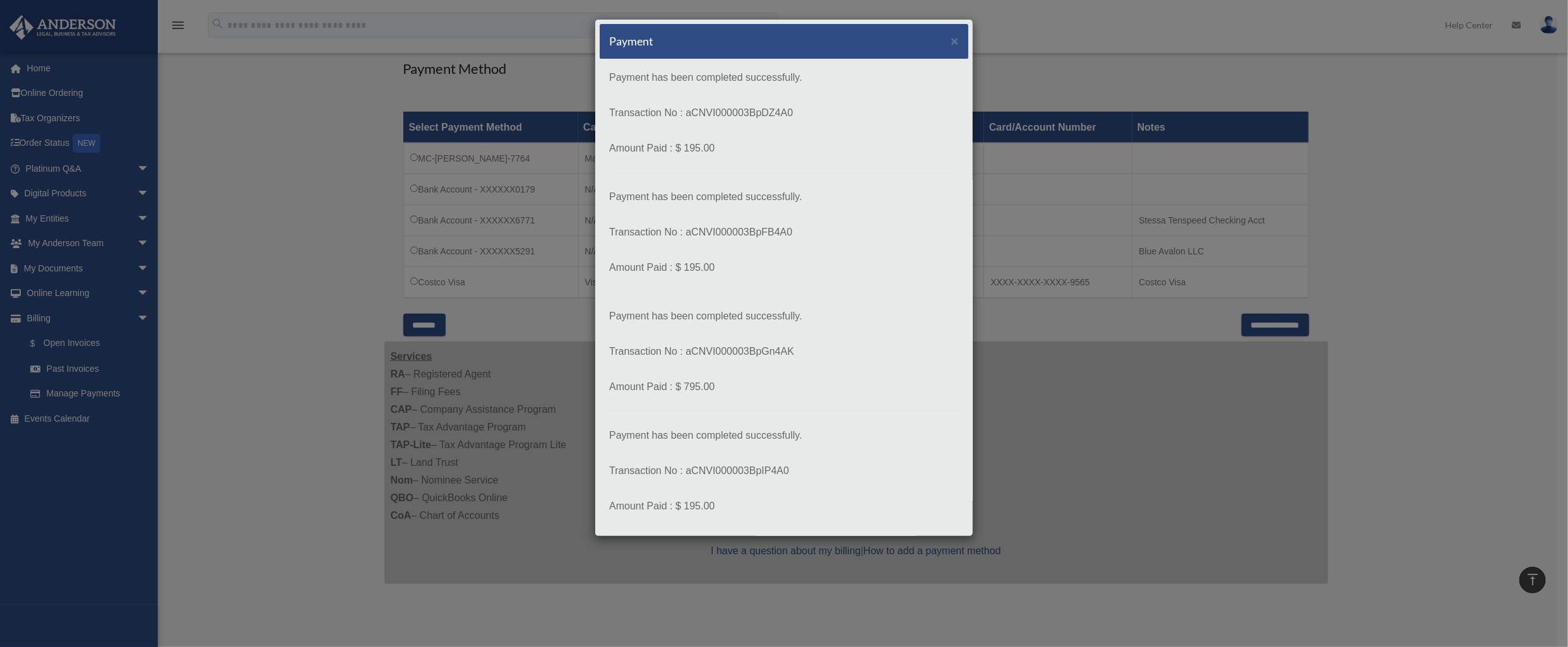
scroll to position [72, 0]
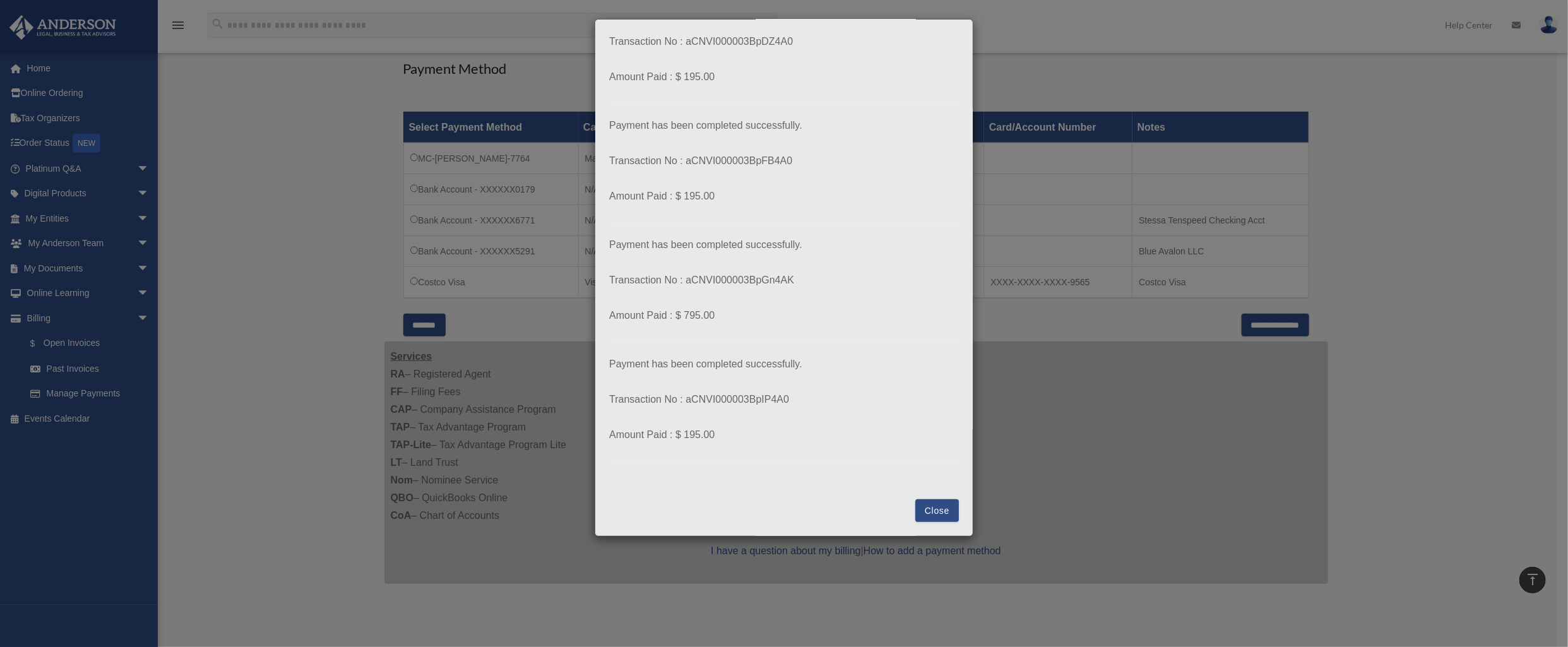
click at [926, 514] on button "Close" at bounding box center [937, 510] width 43 height 23
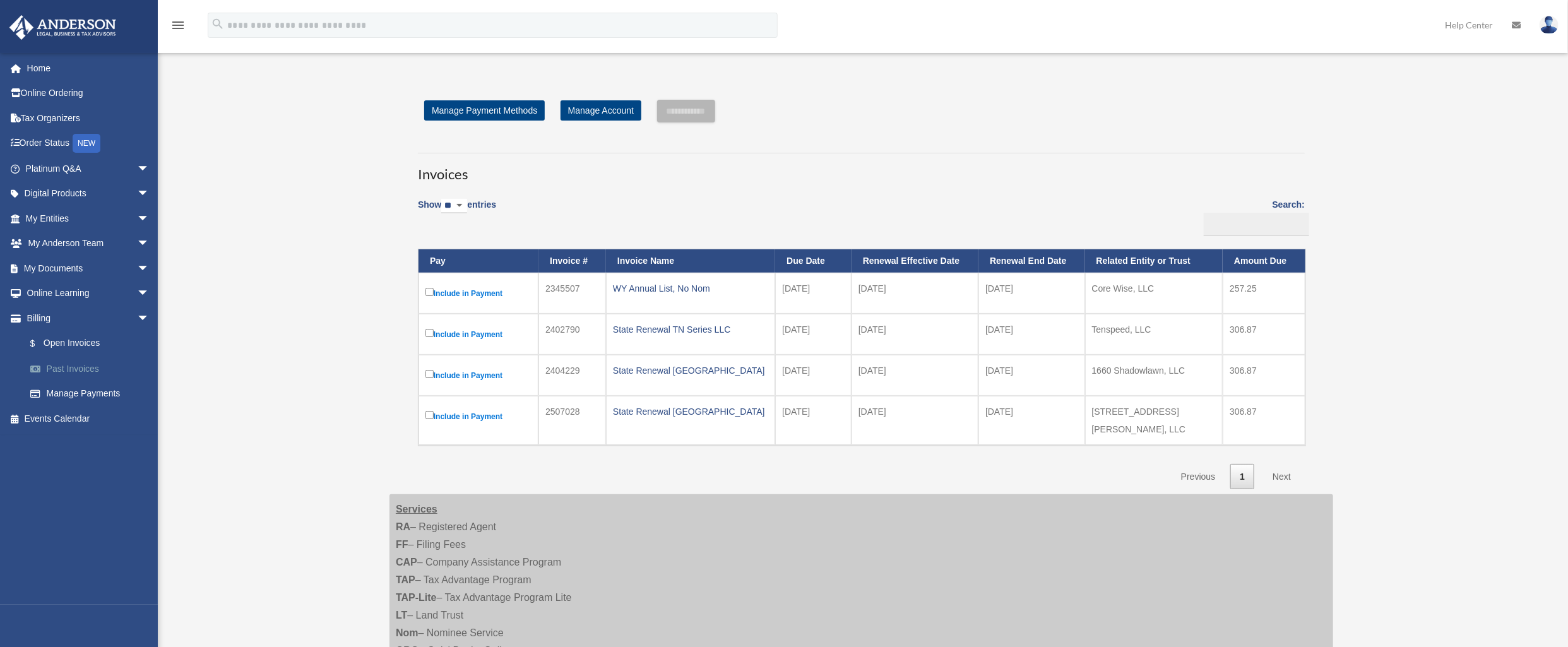
click at [103, 371] on link "Past Invoices" at bounding box center [94, 368] width 151 height 26
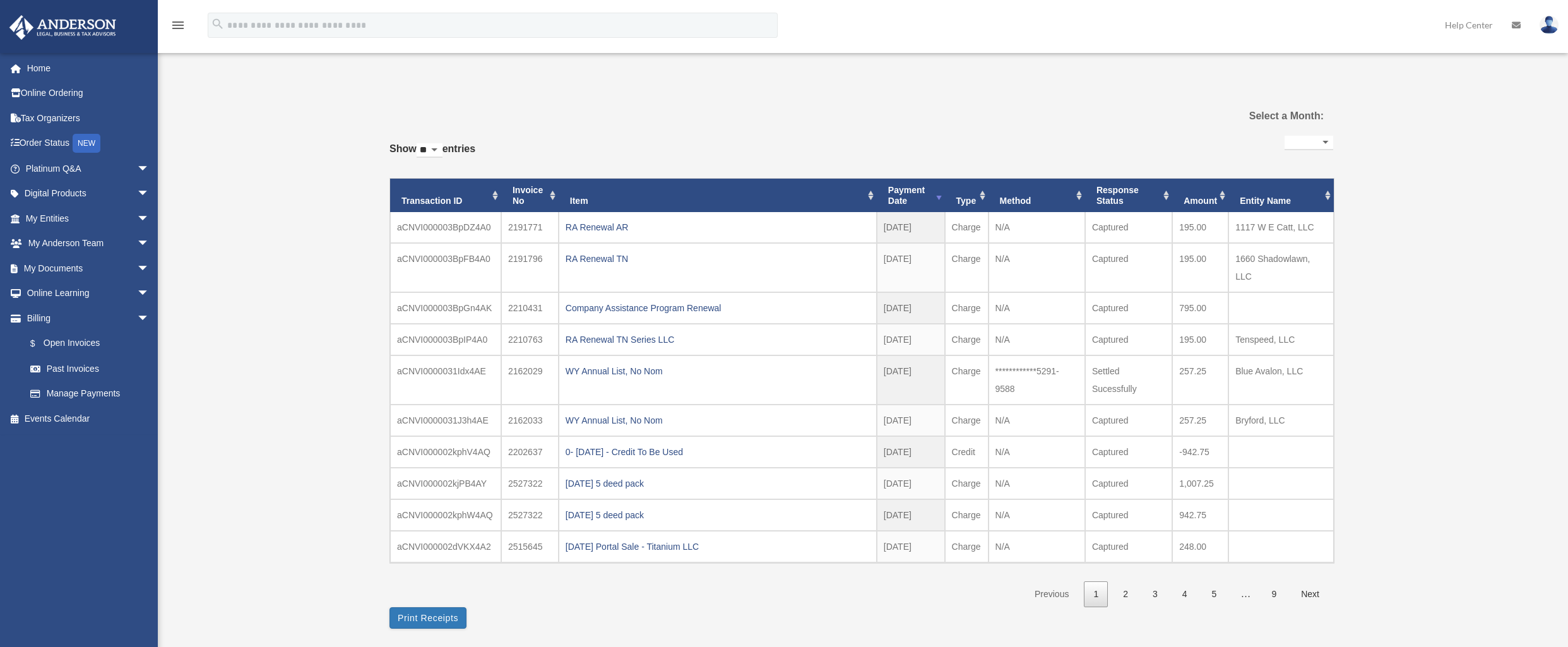
select select
click at [137, 271] on span "arrow_drop_down" at bounding box center [149, 267] width 26 height 26
click at [60, 292] on link "Box" at bounding box center [94, 293] width 151 height 26
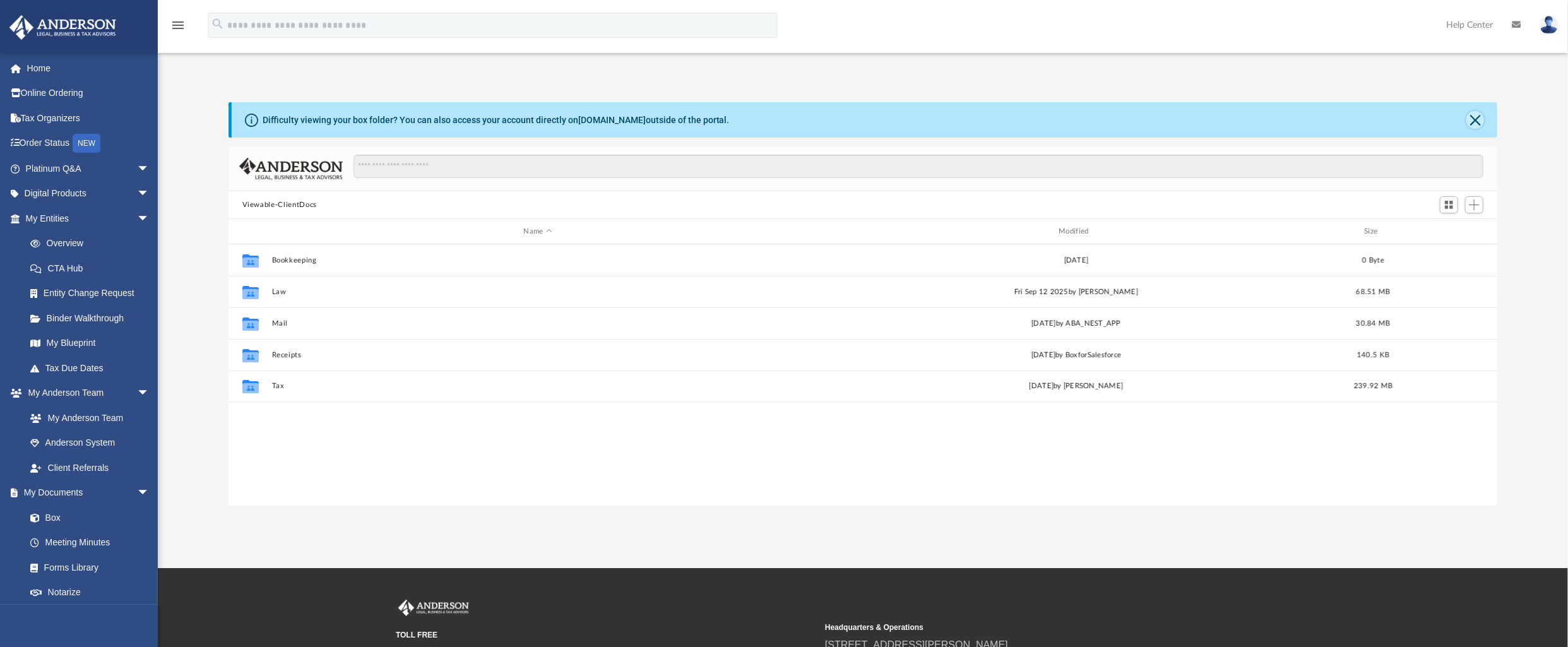
click at [1480, 113] on button "Close" at bounding box center [1474, 120] width 18 height 18
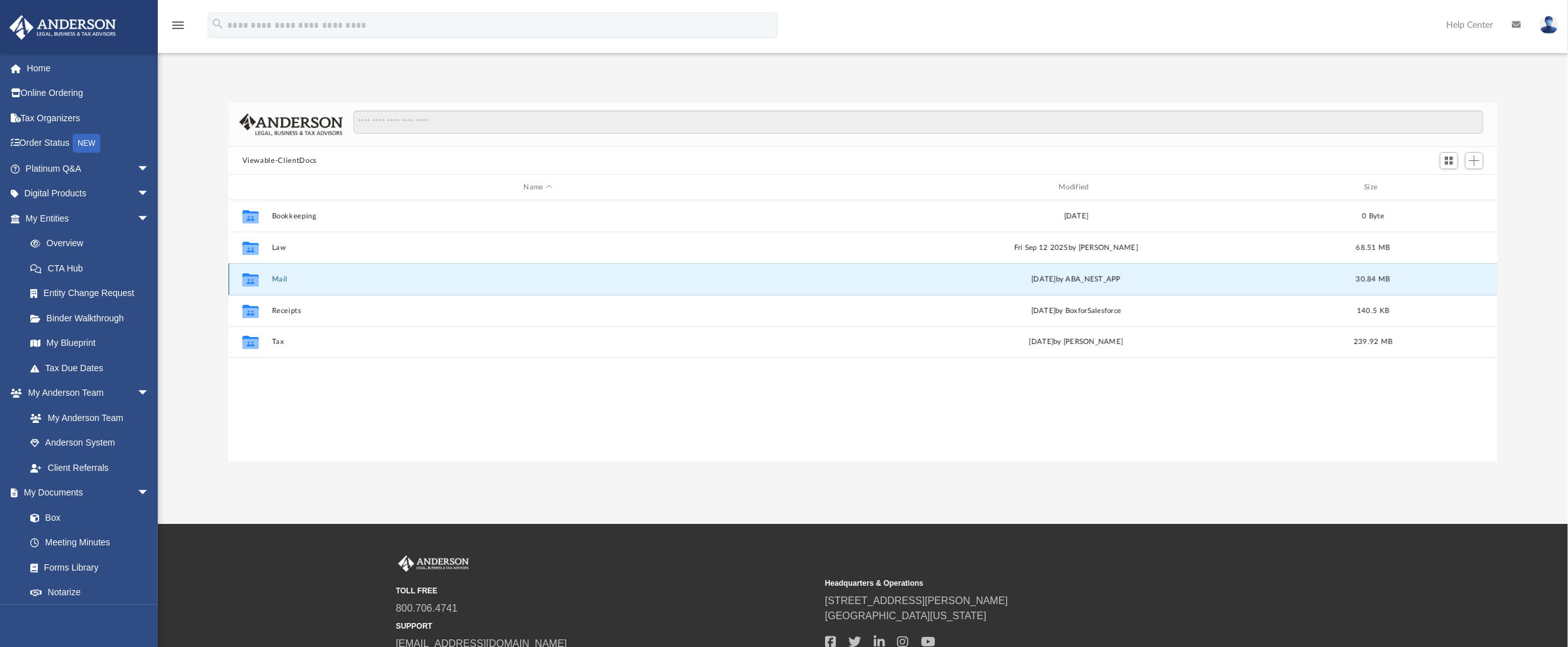
click at [271, 279] on button "Mail" at bounding box center [538, 279] width 533 height 9
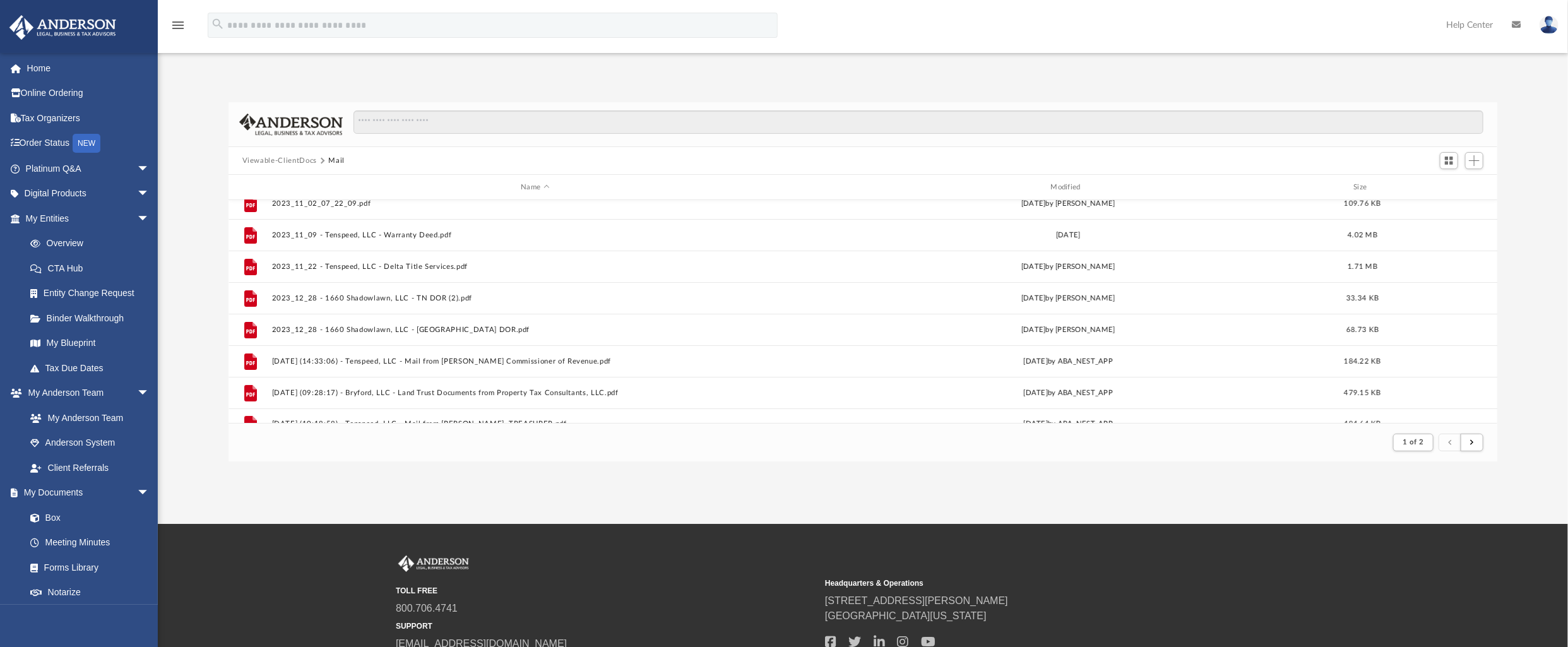
scroll to position [0, 0]
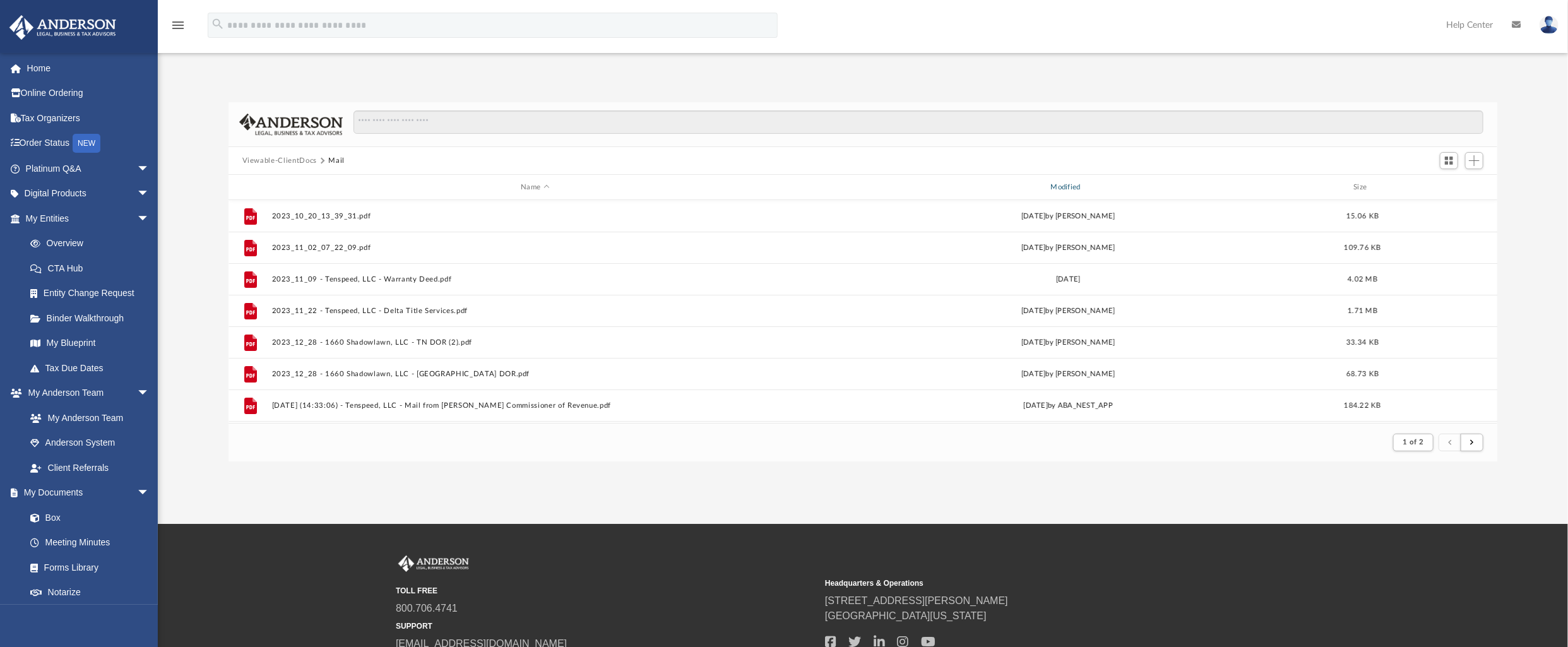
click at [1068, 184] on div "Modified" at bounding box center [1068, 187] width 527 height 11
click at [1074, 189] on div "Modified" at bounding box center [1068, 187] width 527 height 11
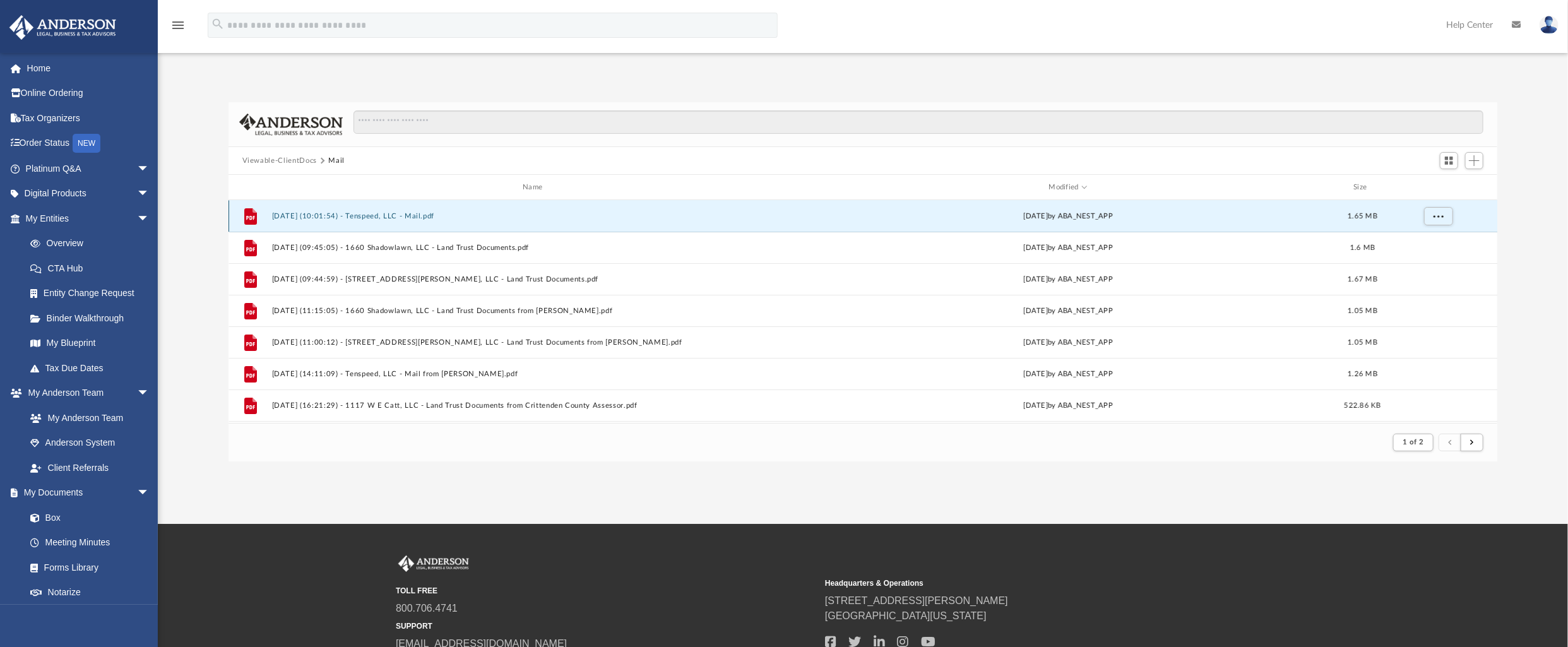
click at [370, 215] on button "2025.10.03 (10:01:54) - Tenspeed, LLC - Mail.pdf" at bounding box center [535, 215] width 527 height 9
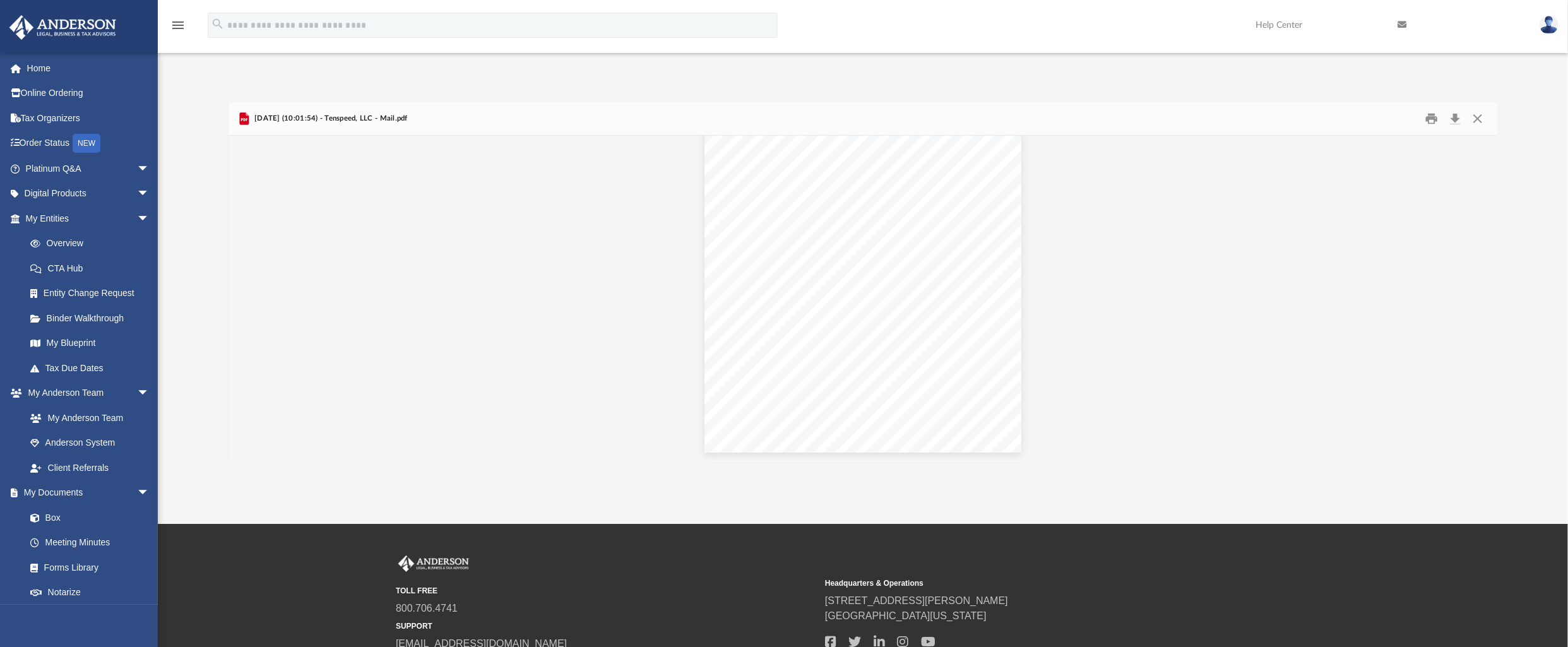
scroll to position [5909, 0]
click at [1484, 300] on button "Preview" at bounding box center [1483, 298] width 27 height 35
click at [1455, 117] on button "Download" at bounding box center [1455, 119] width 23 height 20
click at [1482, 301] on button "Preview" at bounding box center [1483, 298] width 27 height 35
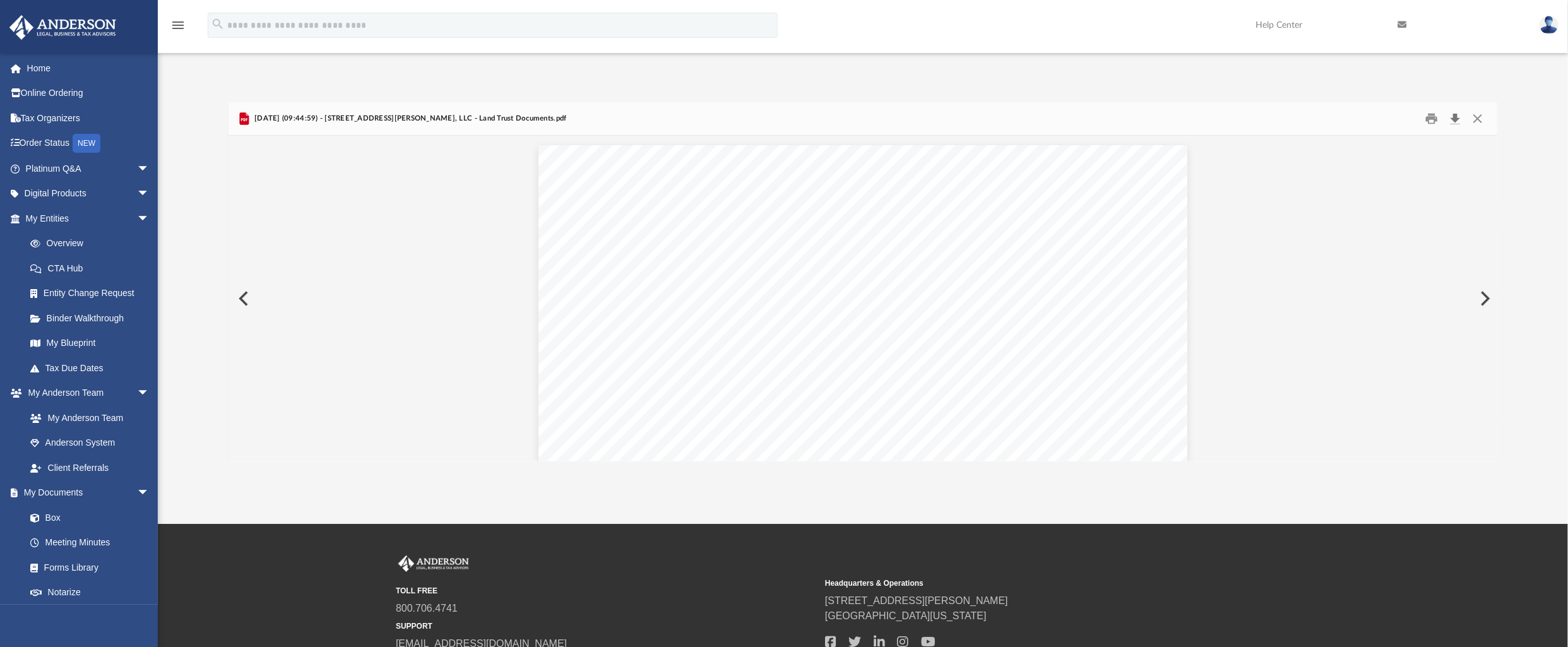
click at [1456, 117] on button "Download" at bounding box center [1455, 119] width 23 height 20
click at [1484, 297] on button "Preview" at bounding box center [1483, 298] width 27 height 35
click at [1479, 120] on button "Close" at bounding box center [1477, 119] width 23 height 20
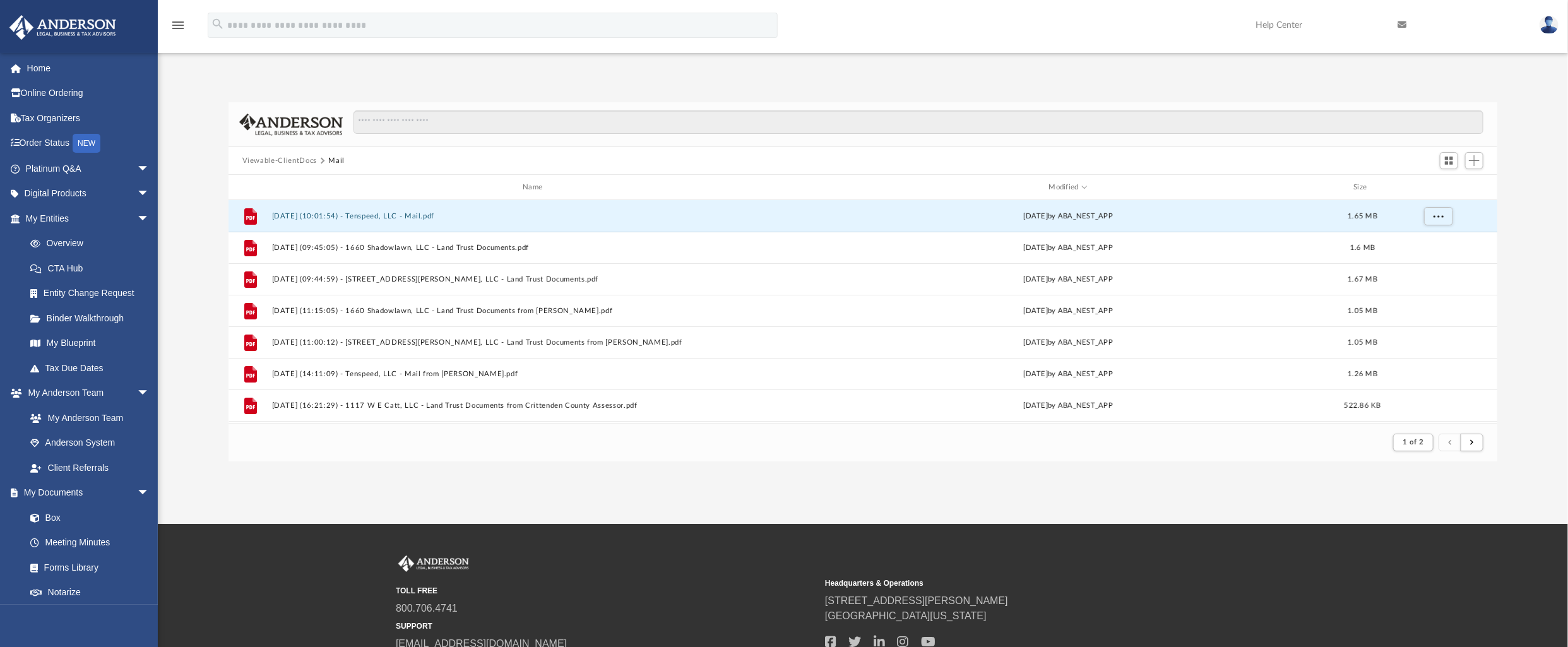
click at [1549, 26] on img at bounding box center [1549, 25] width 19 height 18
click at [1297, 111] on link "Logout" at bounding box center [1360, 110] width 127 height 26
